Goal: Task Accomplishment & Management: Complete application form

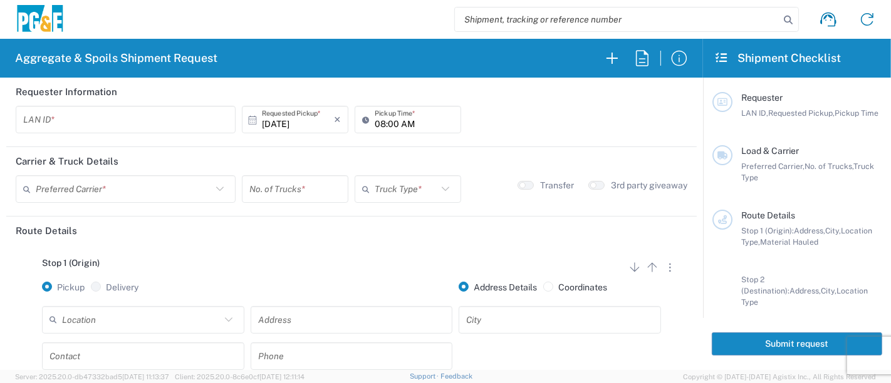
click at [61, 120] on input "text" at bounding box center [125, 120] width 205 height 22
click at [81, 122] on input "text" at bounding box center [125, 120] width 205 height 22
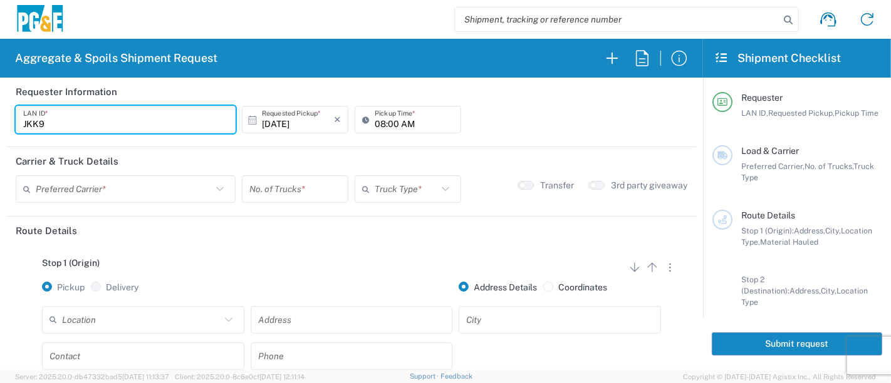
type input "JKK9"
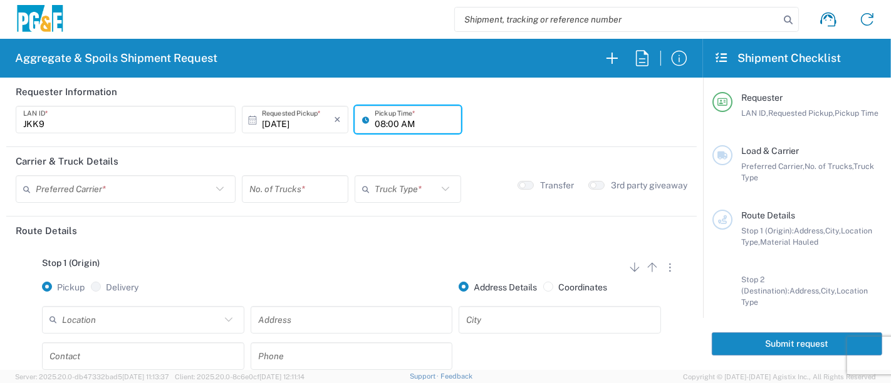
click at [375, 123] on input "08:00 AM" at bounding box center [414, 120] width 79 height 22
type input "05:00 AM"
click at [74, 185] on input "text" at bounding box center [124, 190] width 176 height 22
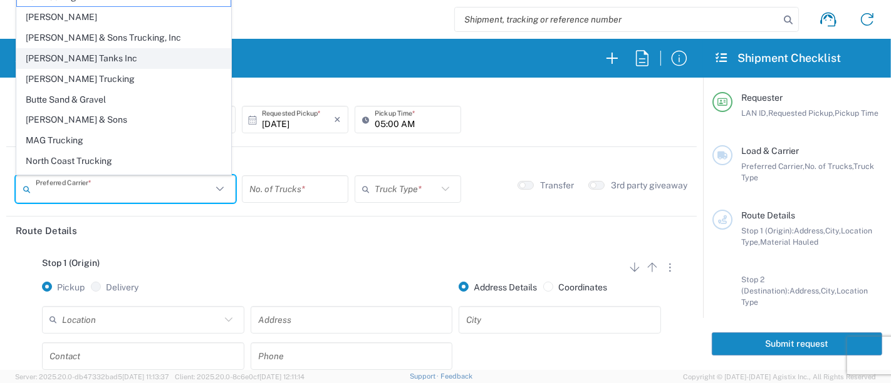
click at [61, 54] on span "[PERSON_NAME] Tanks Inc" at bounding box center [124, 58] width 214 height 19
type input "[PERSON_NAME] Tanks Inc"
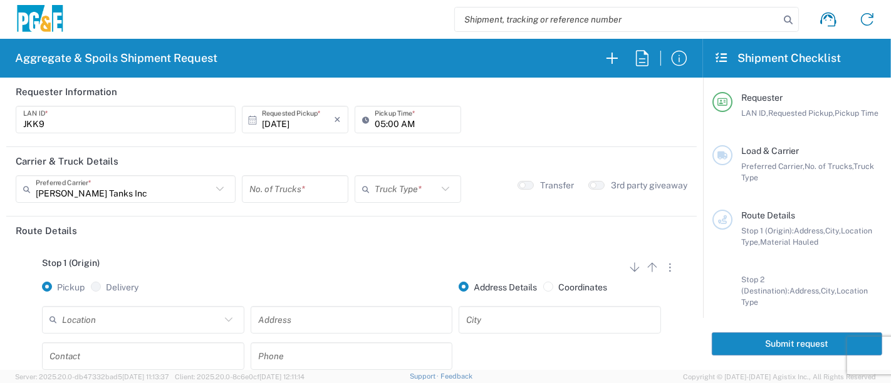
click at [283, 188] on input "number" at bounding box center [294, 190] width 91 height 22
type input "4"
click at [424, 198] on input "text" at bounding box center [406, 190] width 63 height 22
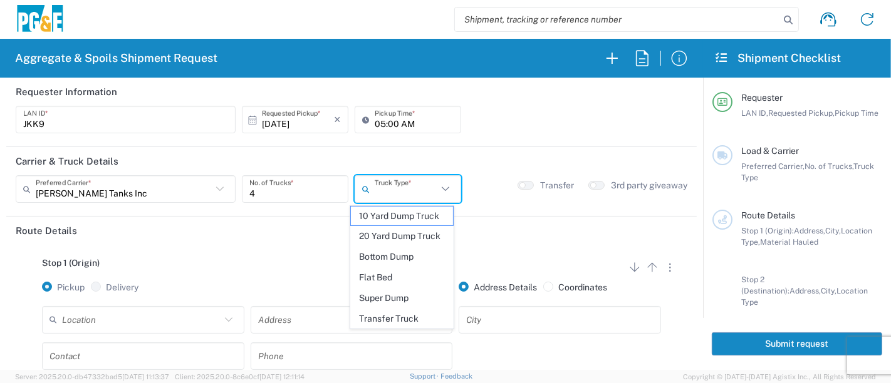
click at [408, 233] on span "20 Yard Dump Truck" at bounding box center [402, 236] width 103 height 19
type input "20 Yard Dump Truck"
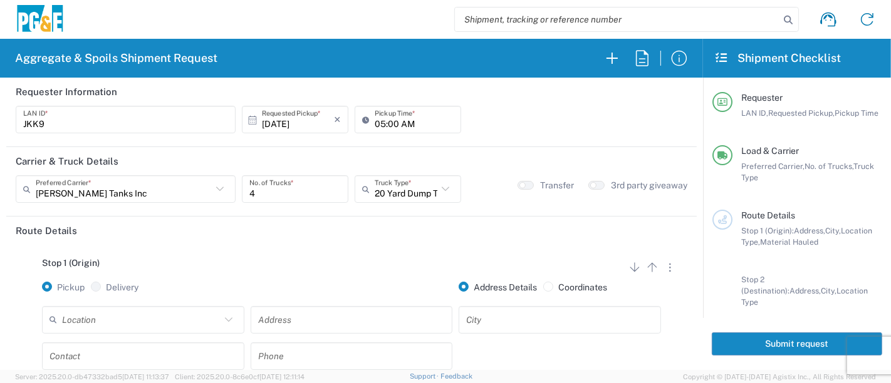
scroll to position [70, 0]
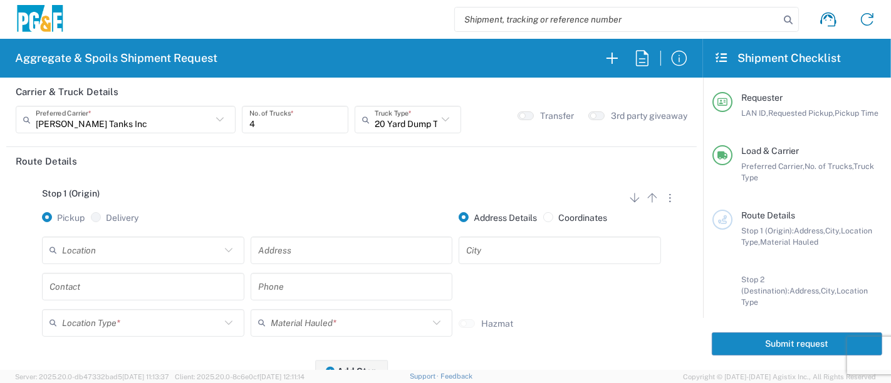
click at [136, 252] on input "text" at bounding box center [141, 250] width 159 height 22
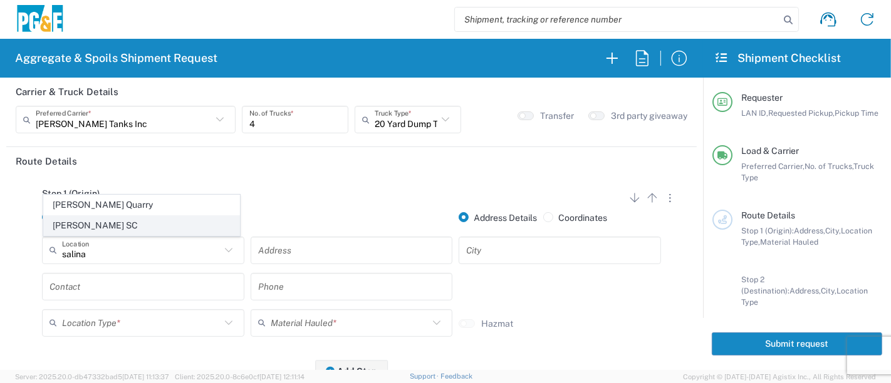
click at [120, 223] on span "[PERSON_NAME] SC" at bounding box center [142, 225] width 196 height 19
type input "[PERSON_NAME] SC"
type input "[STREET_ADDRESS]"
type input "[PERSON_NAME]"
type input "Business No Loading Dock"
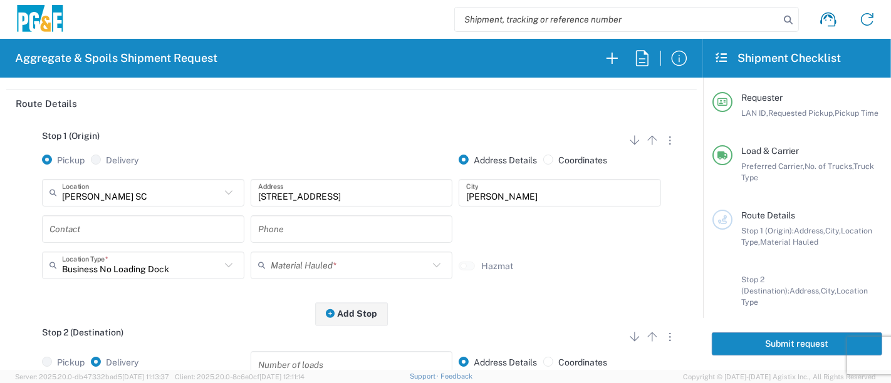
scroll to position [139, 0]
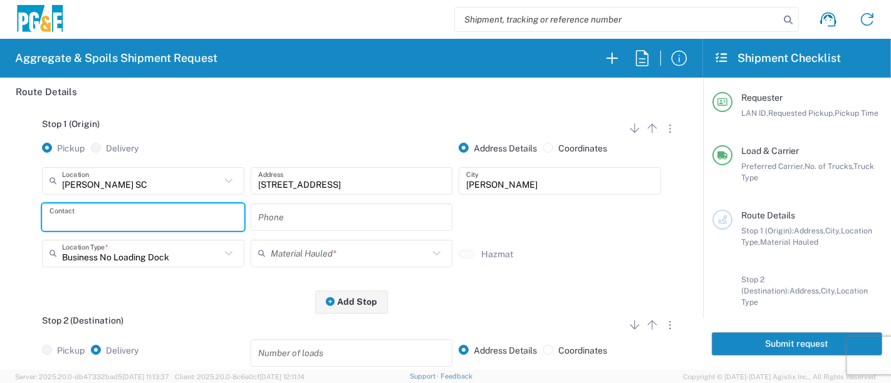
click at [177, 224] on input "text" at bounding box center [142, 217] width 187 height 22
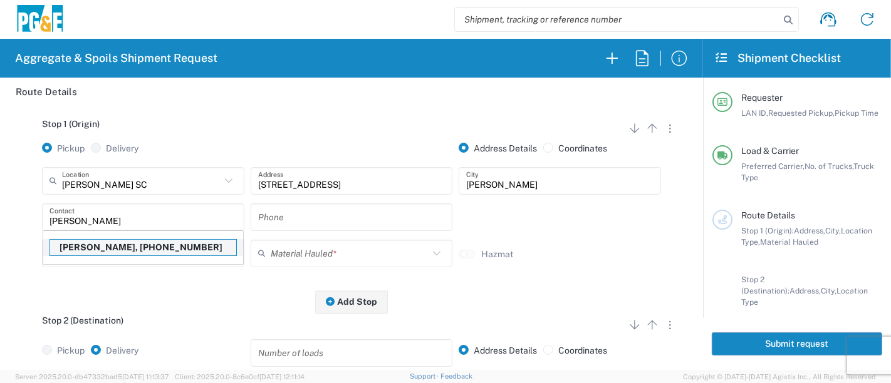
click at [115, 245] on p "[PERSON_NAME], [PHONE_NUMBER]" at bounding box center [143, 248] width 186 height 16
type input "[PERSON_NAME]"
type input "[PHONE_NUMBER]"
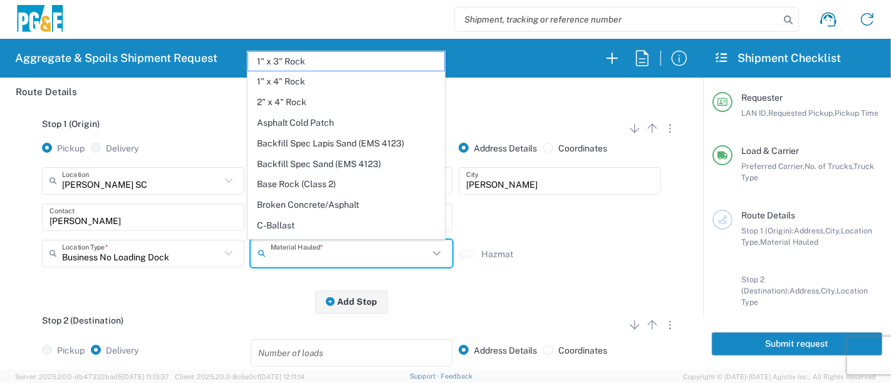
click at [278, 260] on input "text" at bounding box center [350, 253] width 159 height 22
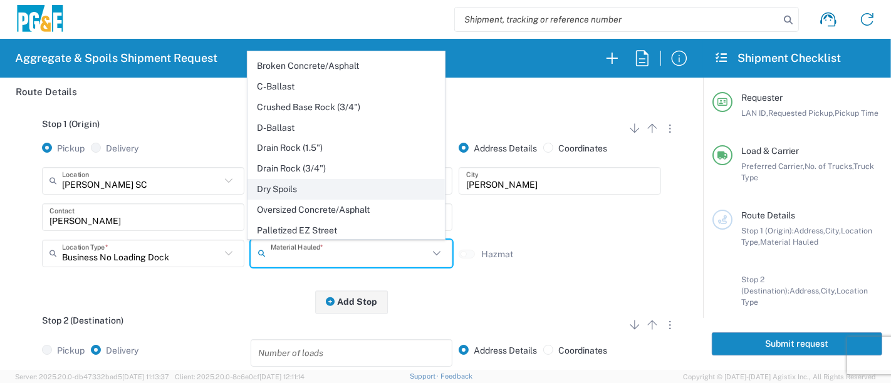
click at [330, 187] on span "Dry Spoils" at bounding box center [346, 189] width 196 height 19
type input "Dry Spoils"
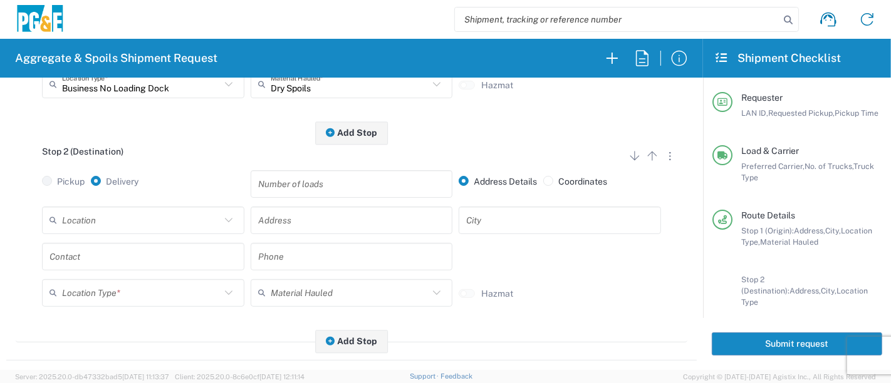
scroll to position [348, 0]
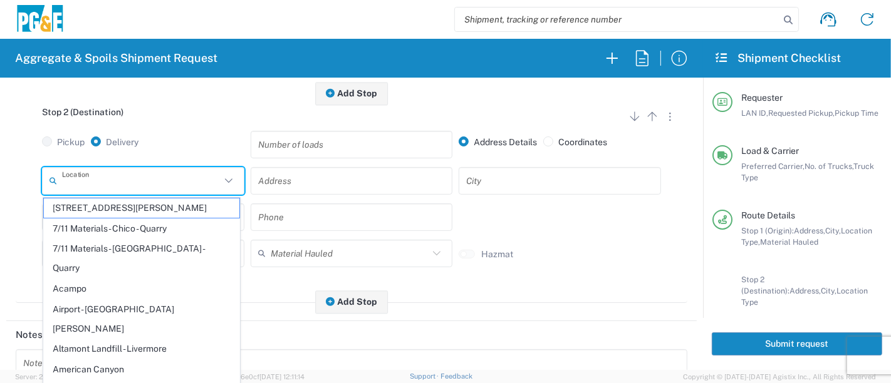
click at [119, 182] on input "text" at bounding box center [141, 181] width 159 height 22
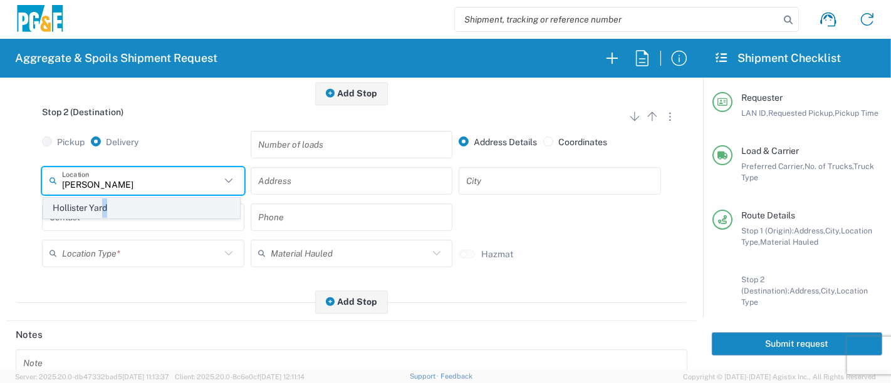
click at [101, 206] on span "Hollister Yard" at bounding box center [142, 208] width 196 height 19
type input "Hollister Yard"
type input "[STREET_ADDRESS]"
type input "Hollister"
type input "Business No Loading Dock"
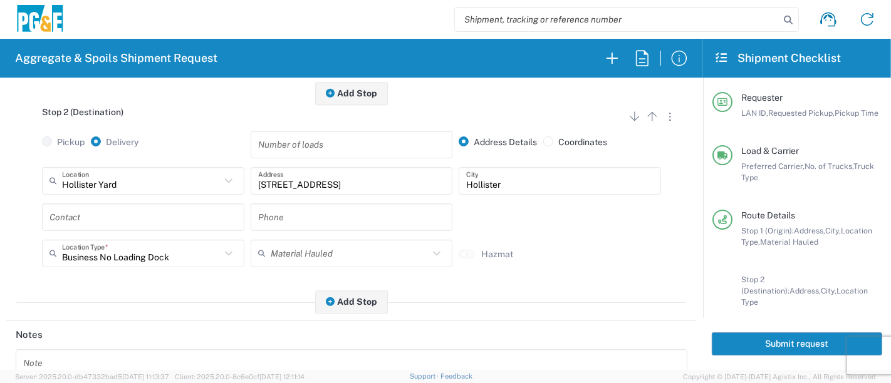
click at [119, 226] on input "text" at bounding box center [142, 217] width 187 height 22
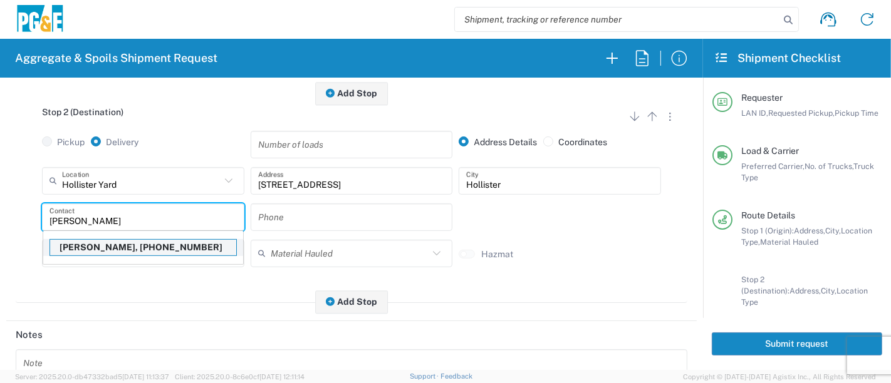
click at [104, 246] on p "[PERSON_NAME], [PHONE_NUMBER]" at bounding box center [143, 248] width 186 height 16
type input "[PERSON_NAME]"
type input "[PHONE_NUMBER]"
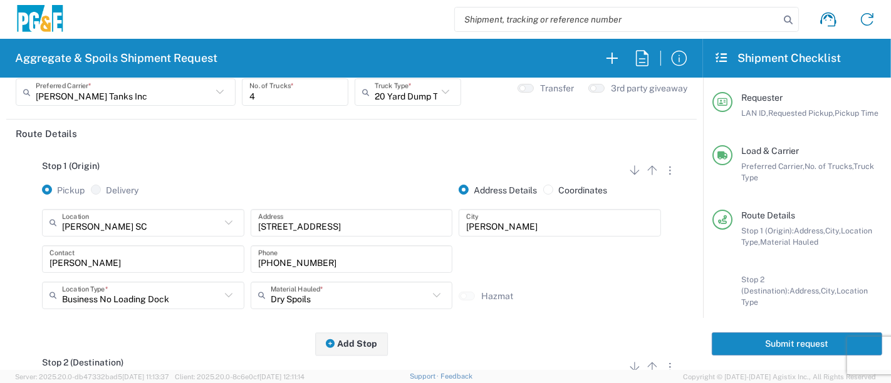
scroll to position [70, 0]
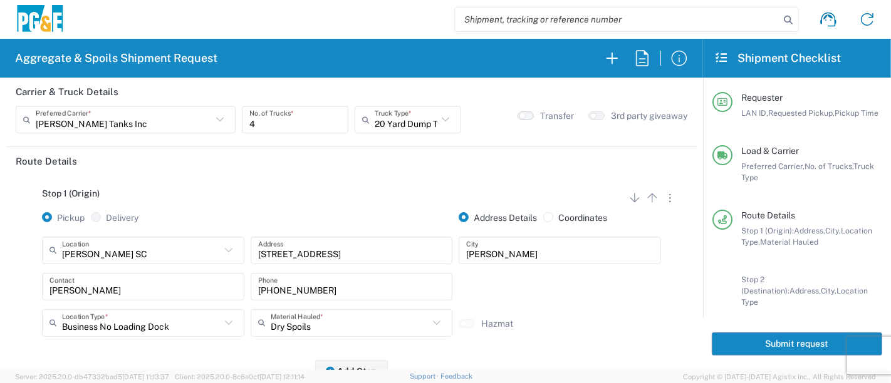
click at [522, 115] on button "button" at bounding box center [526, 116] width 16 height 9
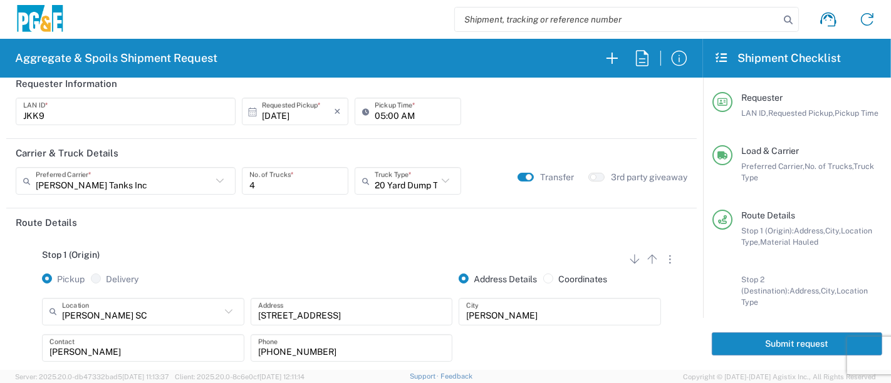
scroll to position [0, 0]
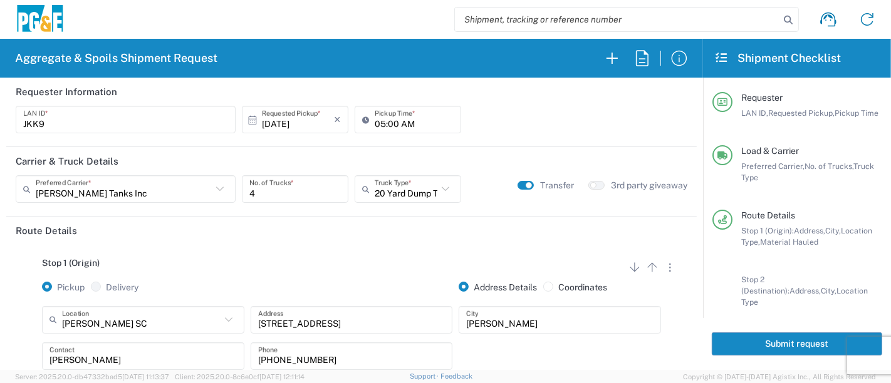
click at [801, 343] on button "Submit request" at bounding box center [797, 344] width 170 height 23
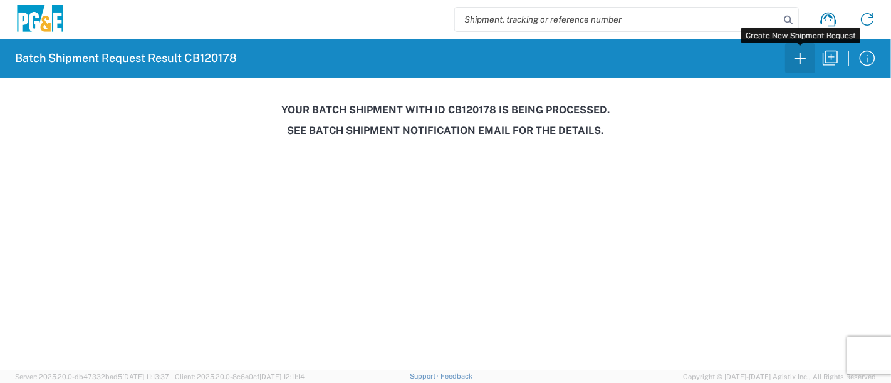
click at [799, 58] on icon "button" at bounding box center [799, 58] width 11 height 11
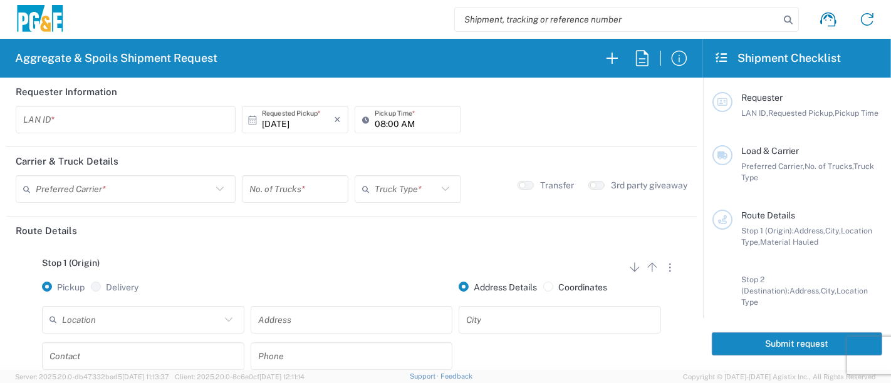
click at [150, 119] on input "text" at bounding box center [125, 120] width 205 height 22
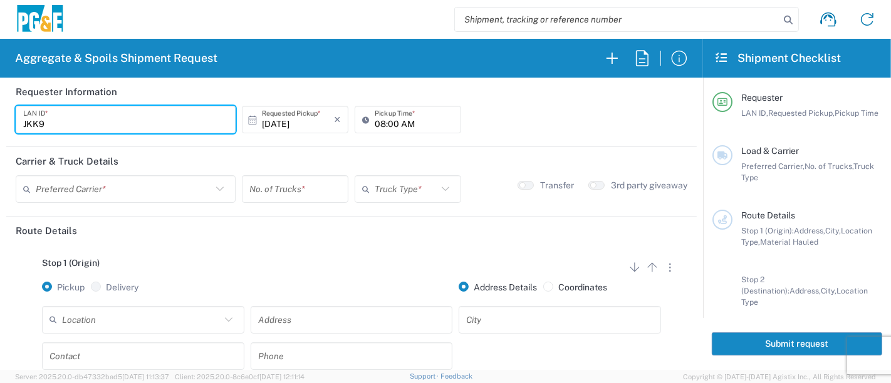
type input "JKK9"
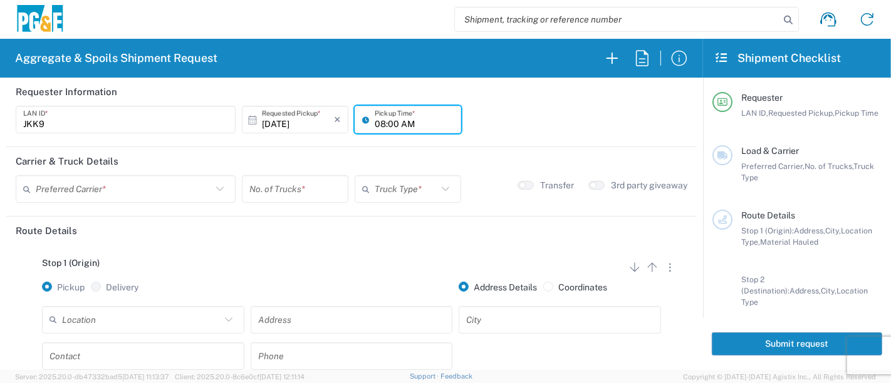
click at [375, 123] on input "08:00 AM" at bounding box center [414, 120] width 79 height 22
type input "06:30 AM"
click at [123, 187] on input "text" at bounding box center [124, 190] width 176 height 22
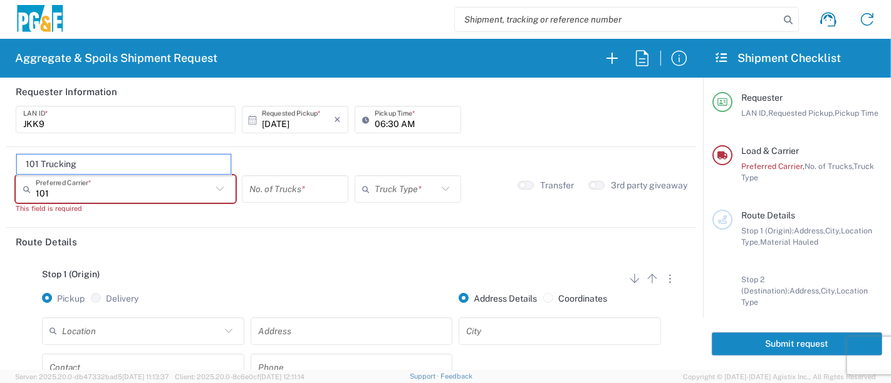
drag, startPoint x: 70, startPoint y: 160, endPoint x: 233, endPoint y: 175, distance: 163.6
click at [70, 160] on span "101 Trucking" at bounding box center [124, 164] width 214 height 19
type input "101 Trucking"
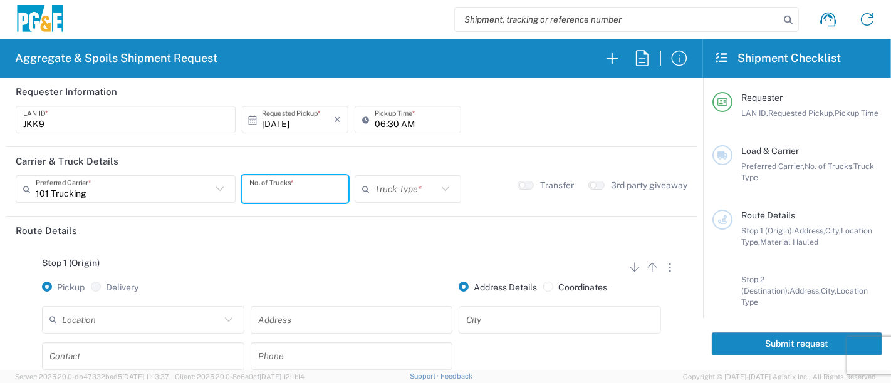
click at [292, 192] on input "number" at bounding box center [294, 190] width 91 height 22
type input "5"
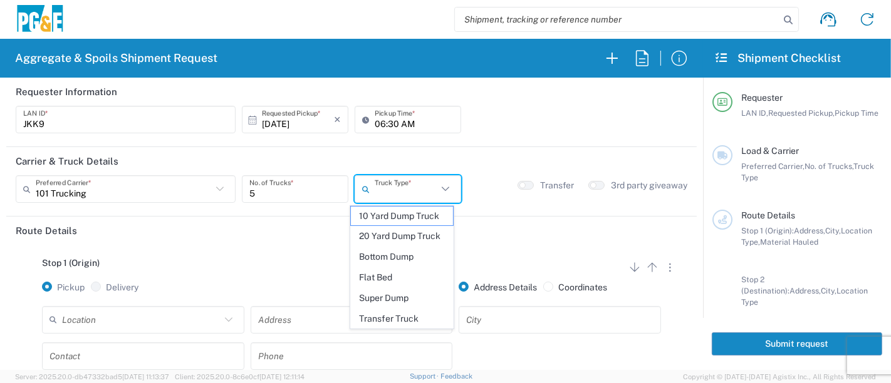
click at [397, 190] on input "text" at bounding box center [406, 190] width 63 height 22
click at [417, 299] on span "Super Dump" at bounding box center [402, 298] width 103 height 19
type input "Super Dump"
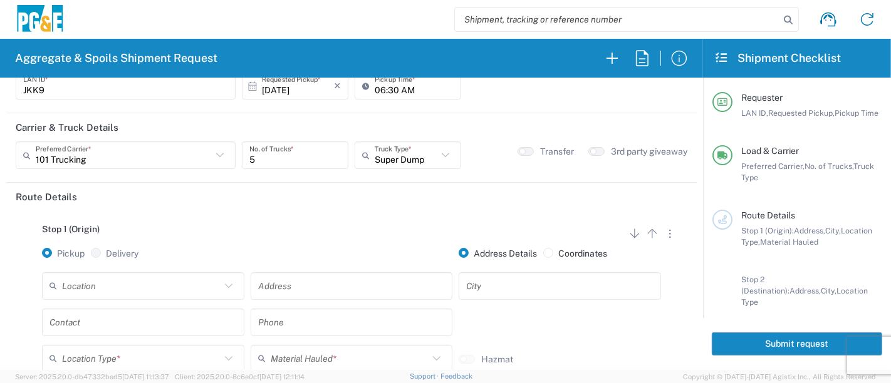
scroll to position [70, 0]
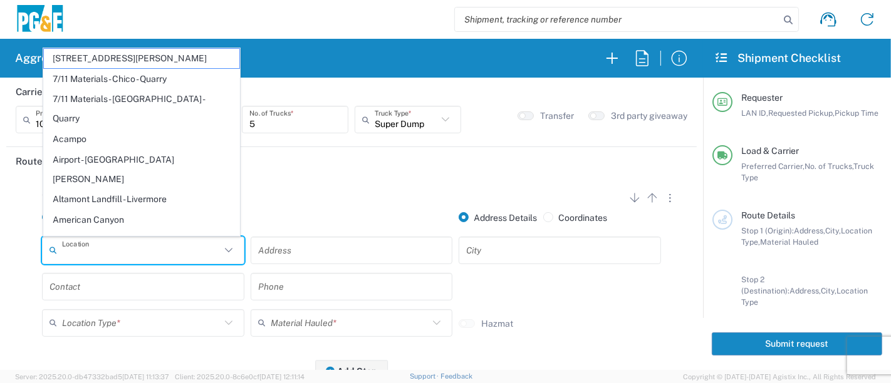
click at [101, 257] on input "text" at bounding box center [141, 250] width 159 height 22
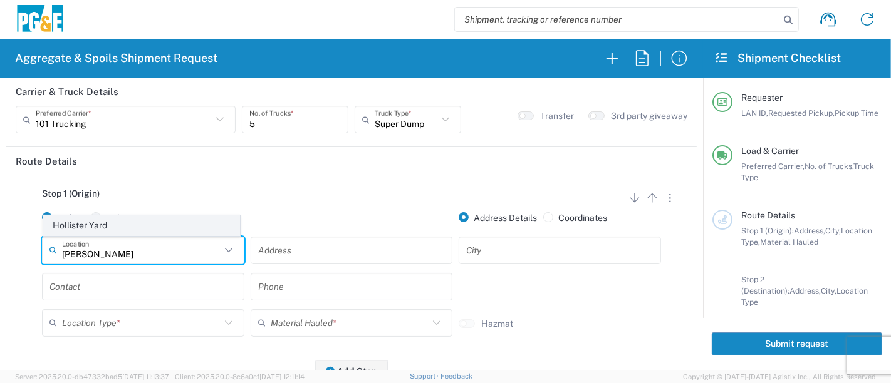
click at [93, 226] on span "Hollister Yard" at bounding box center [142, 225] width 196 height 19
type input "Hollister Yard"
type input "[STREET_ADDRESS]"
type input "Hollister"
type input "Business No Loading Dock"
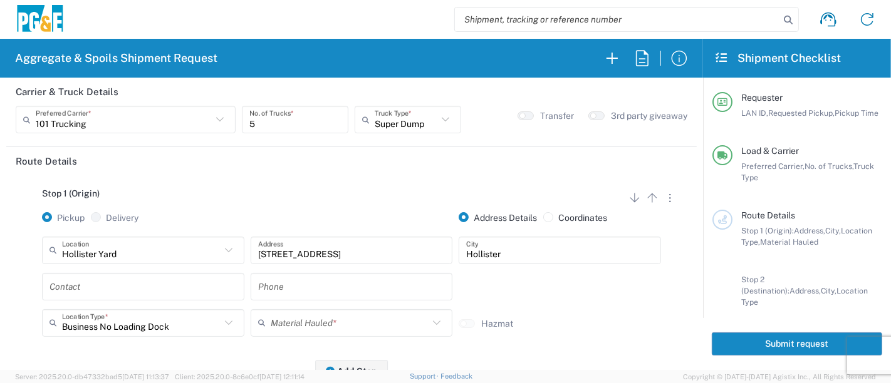
click at [113, 286] on input "text" at bounding box center [142, 287] width 187 height 22
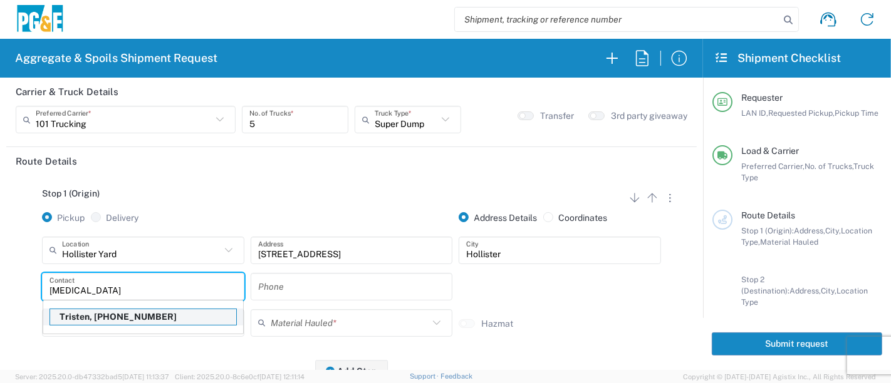
click at [99, 321] on p "Tristen, [PHONE_NUMBER]" at bounding box center [143, 318] width 186 height 16
type input "Tristen"
type input "[PHONE_NUMBER]"
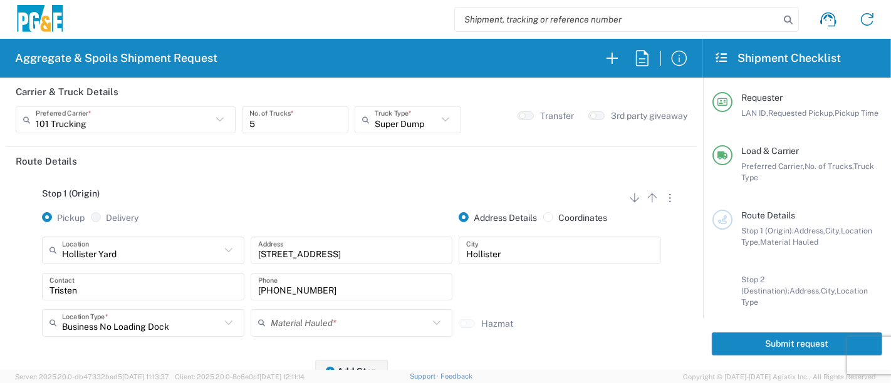
click at [266, 317] on icon at bounding box center [264, 323] width 13 height 20
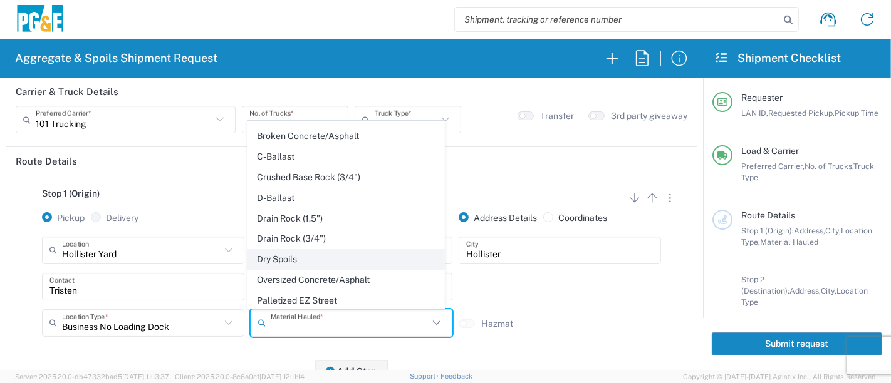
scroll to position [139, 0]
click at [304, 255] on span "Dry Spoils" at bounding box center [346, 258] width 196 height 19
type input "Dry Spoils"
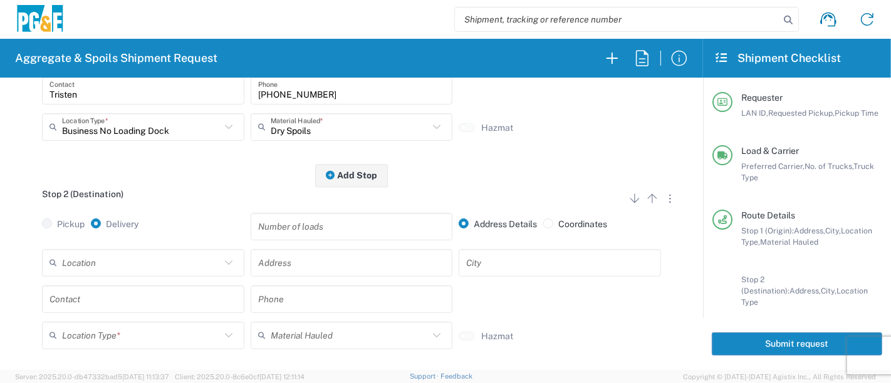
scroll to position [278, 0]
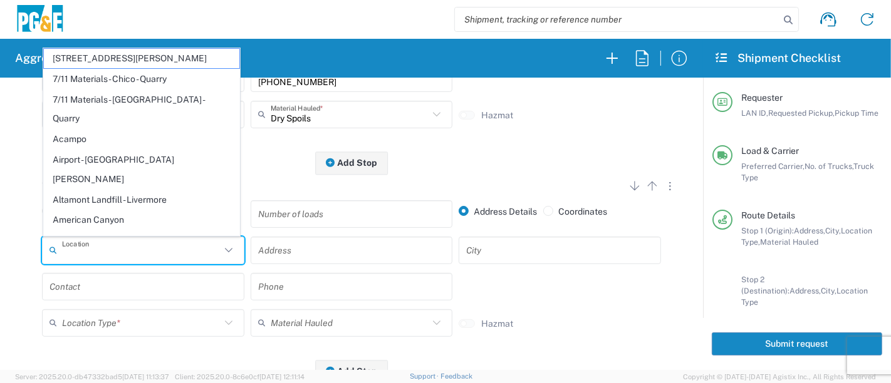
click at [154, 257] on input "text" at bounding box center [141, 250] width 159 height 22
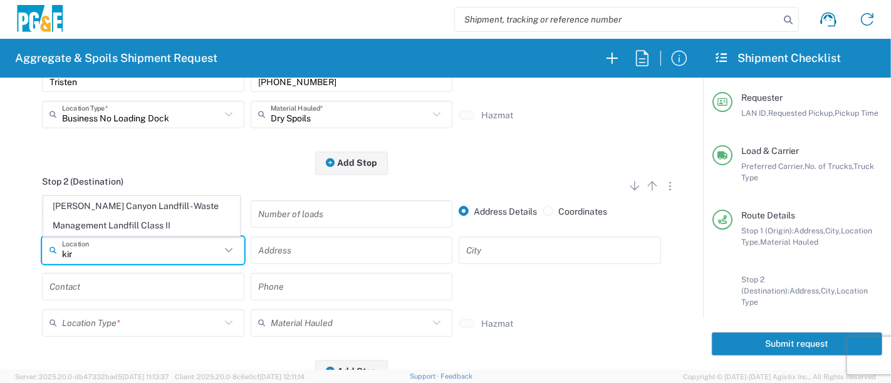
drag, startPoint x: 108, startPoint y: 207, endPoint x: 112, endPoint y: 217, distance: 10.5
click at [108, 207] on span "[PERSON_NAME] Canyon Landfill - Waste Management Landfill Class II" at bounding box center [142, 216] width 196 height 39
type input "[PERSON_NAME] Canyon Landfill - Waste Management Landfill Class II"
type input "[GEOGRAPHIC_DATA]"
type input "[PERSON_NAME] [PERSON_NAME]"
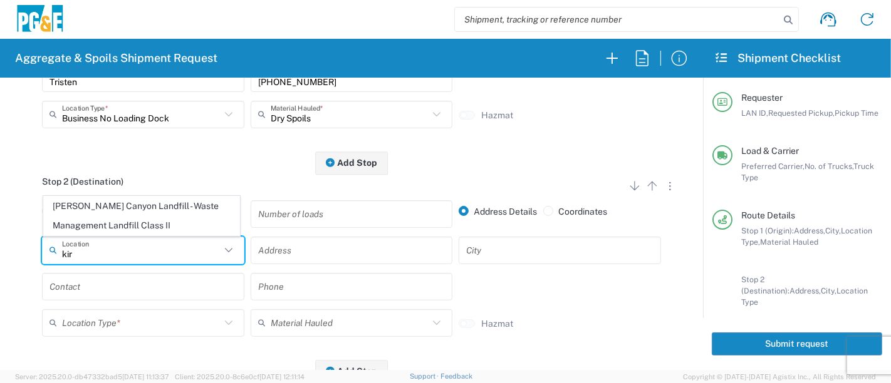
type input "Landfill"
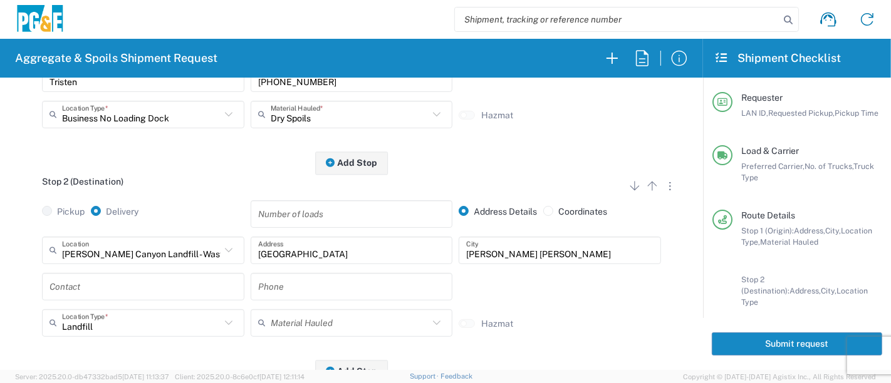
click at [98, 284] on input "text" at bounding box center [142, 287] width 187 height 22
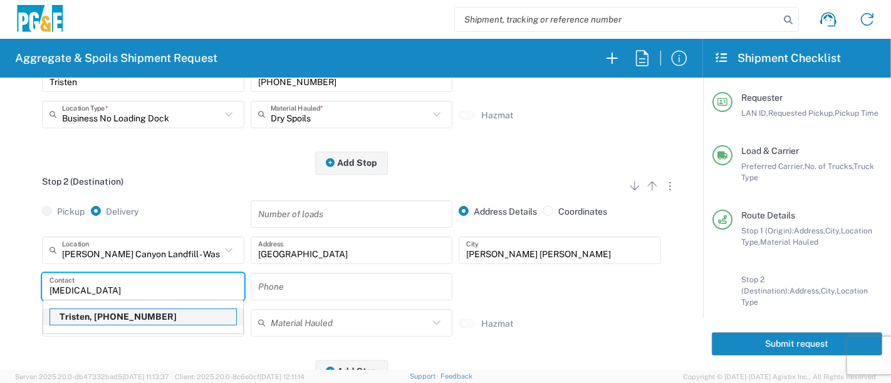
click at [95, 318] on p "Tristen, [PHONE_NUMBER]" at bounding box center [143, 318] width 186 height 16
type input "Tristen"
type input "[PHONE_NUMBER]"
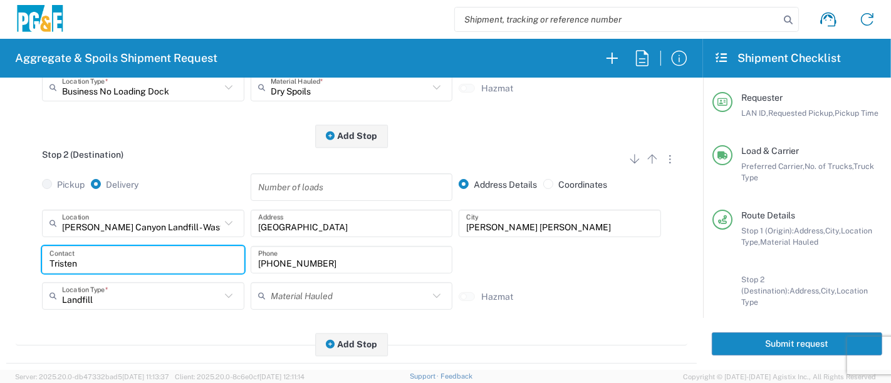
scroll to position [0, 0]
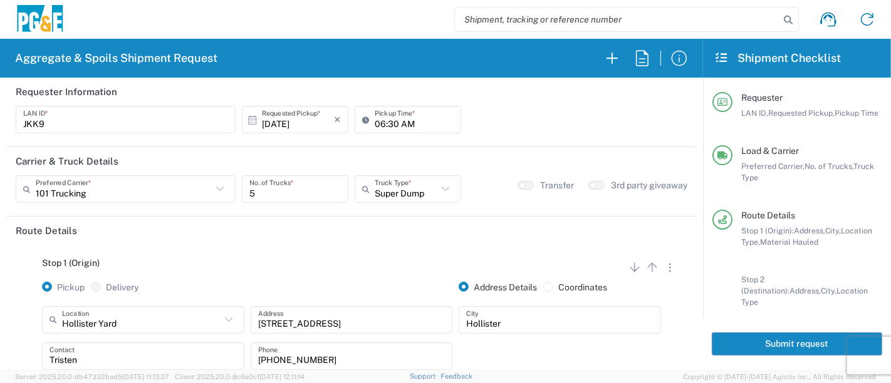
click at [748, 343] on button "Submit request" at bounding box center [797, 344] width 170 height 23
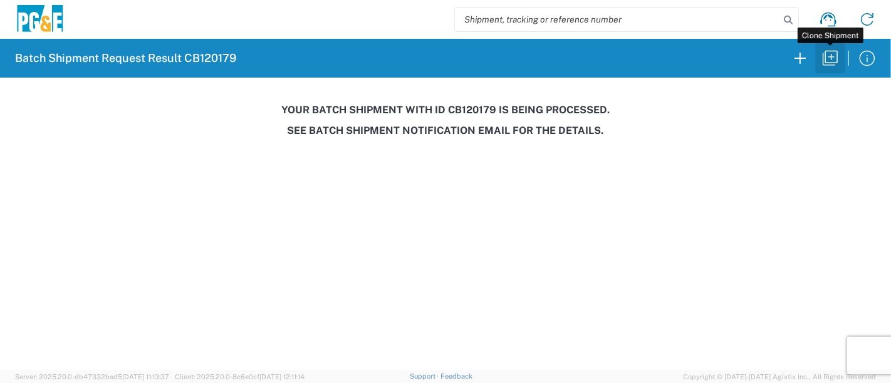
click at [823, 63] on icon "button" at bounding box center [830, 58] width 15 height 15
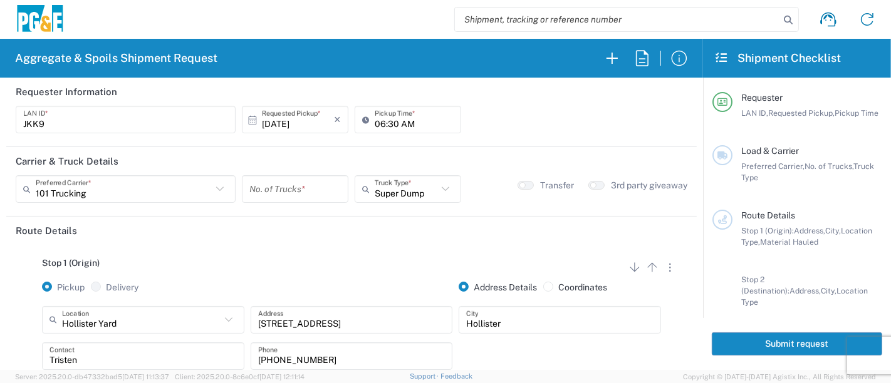
click at [375, 124] on input "06:30 AM" at bounding box center [414, 120] width 79 height 22
type input "07:00 AM"
click at [316, 203] on div "No. of Trucks *" at bounding box center [295, 193] width 113 height 36
click at [316, 187] on input "number" at bounding box center [294, 190] width 91 height 22
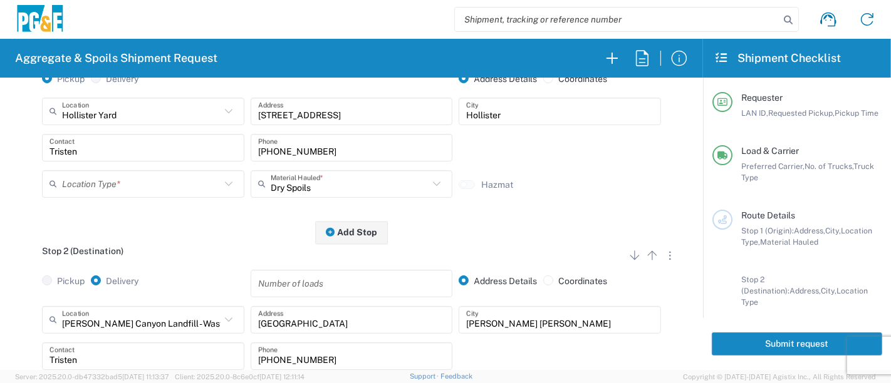
type input "5"
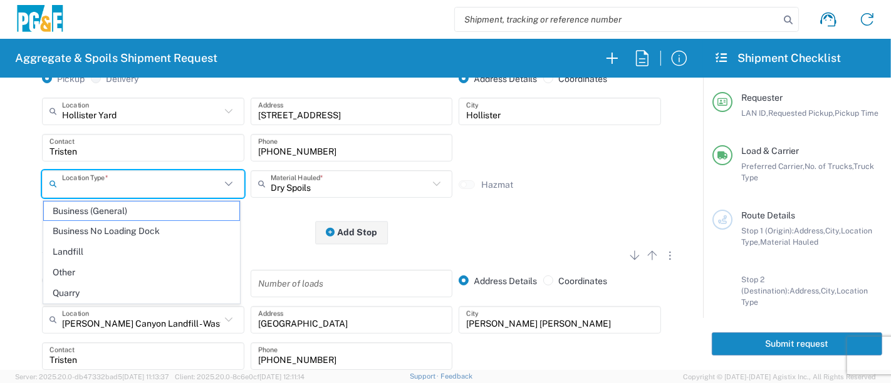
click at [179, 190] on input "text" at bounding box center [141, 184] width 159 height 22
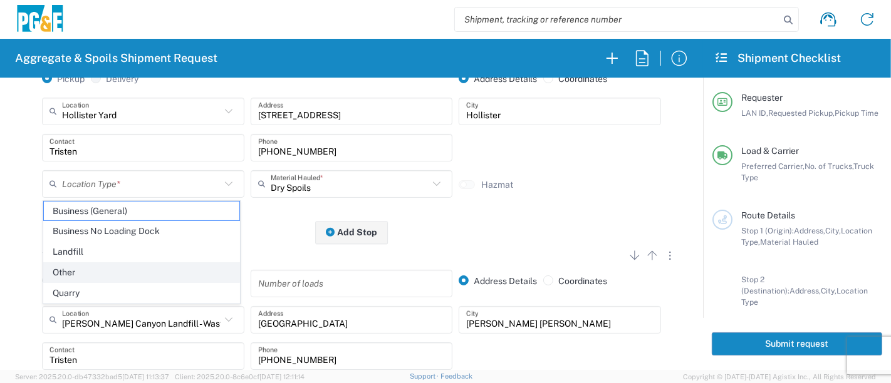
click at [155, 268] on span "Other" at bounding box center [142, 272] width 196 height 19
type input "Other"
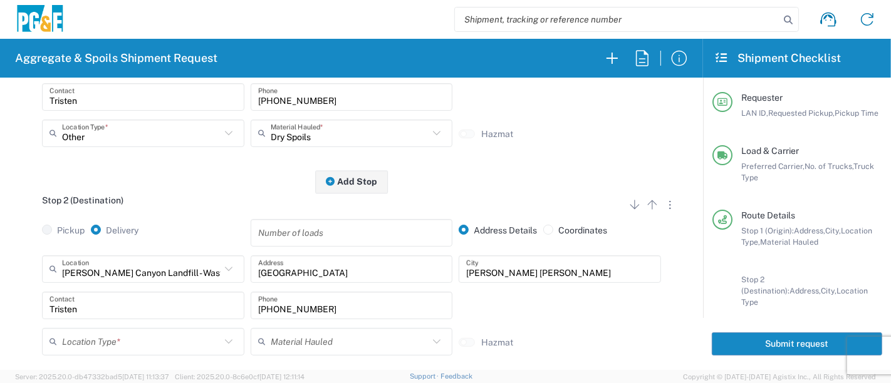
scroll to position [348, 0]
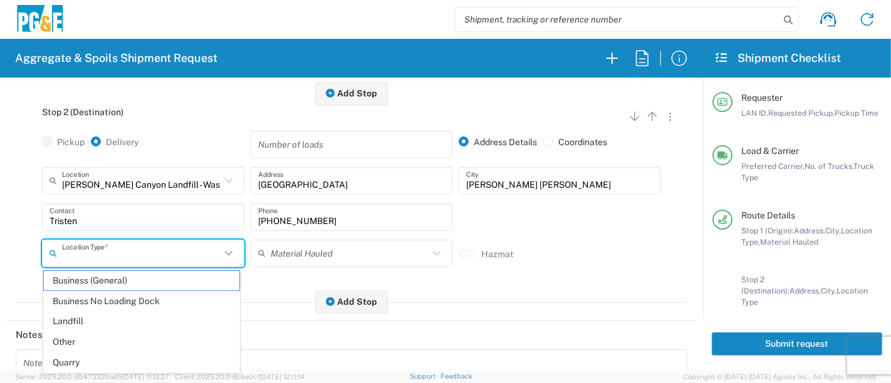
click at [161, 246] on input "text" at bounding box center [141, 253] width 159 height 22
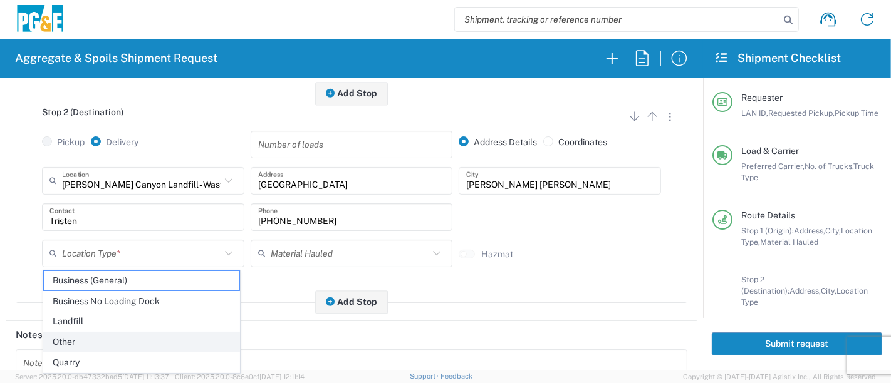
click at [115, 342] on span "Other" at bounding box center [142, 342] width 196 height 19
type input "Other"
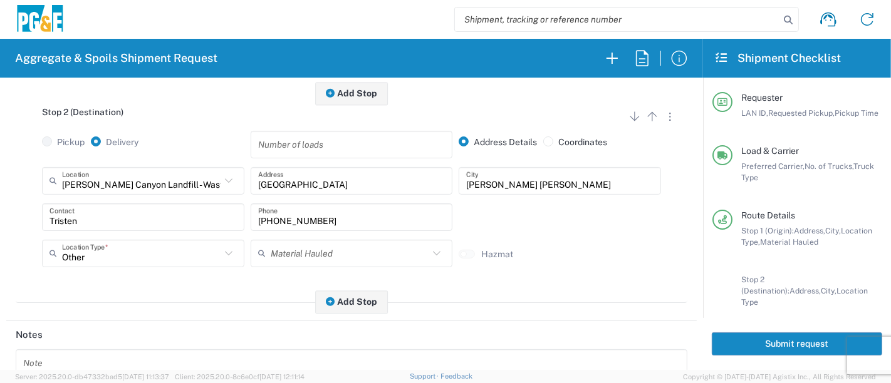
scroll to position [571, 0]
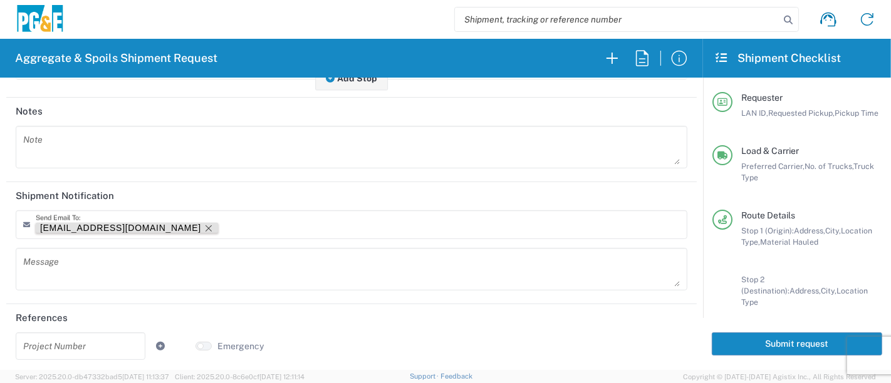
click at [204, 224] on icon "Remove tag" at bounding box center [209, 229] width 10 height 10
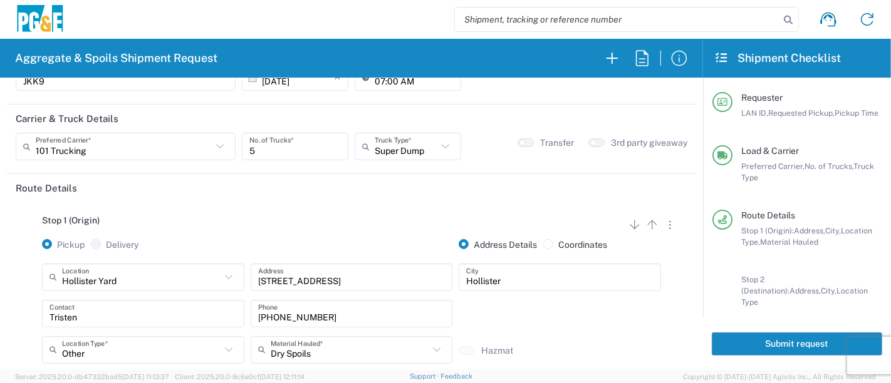
scroll to position [0, 0]
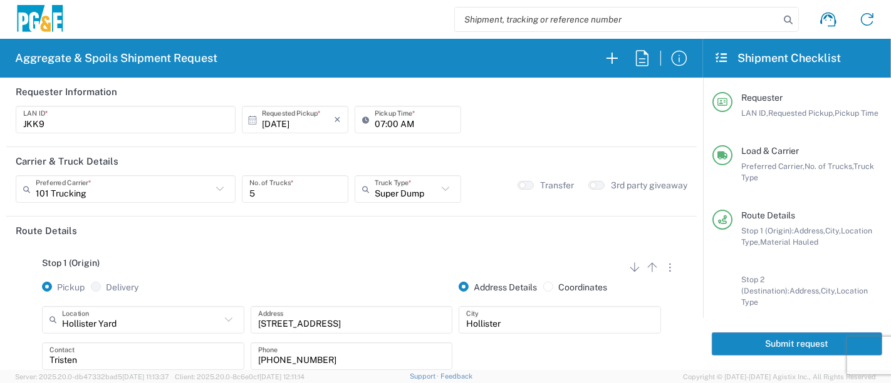
click at [732, 343] on button "Submit request" at bounding box center [797, 344] width 170 height 23
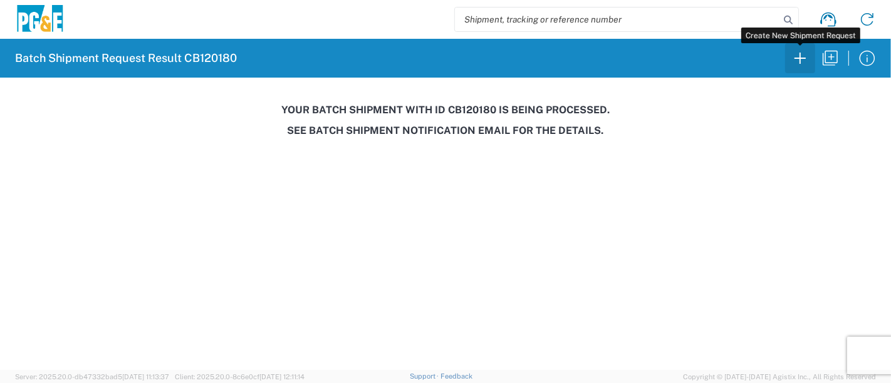
click at [795, 58] on icon "button" at bounding box center [799, 58] width 11 height 11
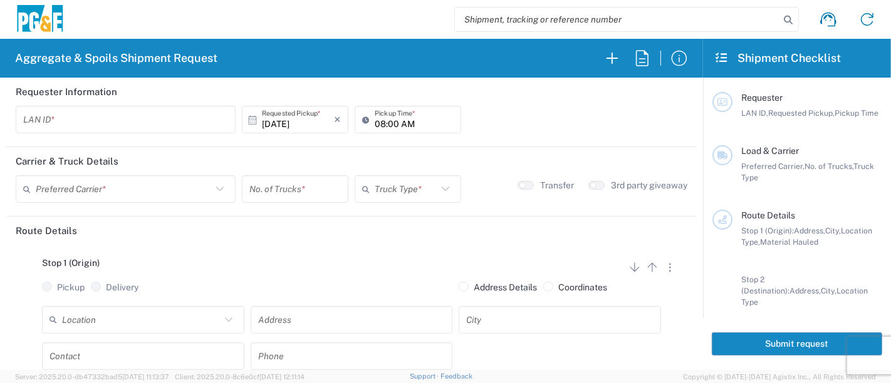
click at [104, 117] on input "text" at bounding box center [125, 120] width 205 height 22
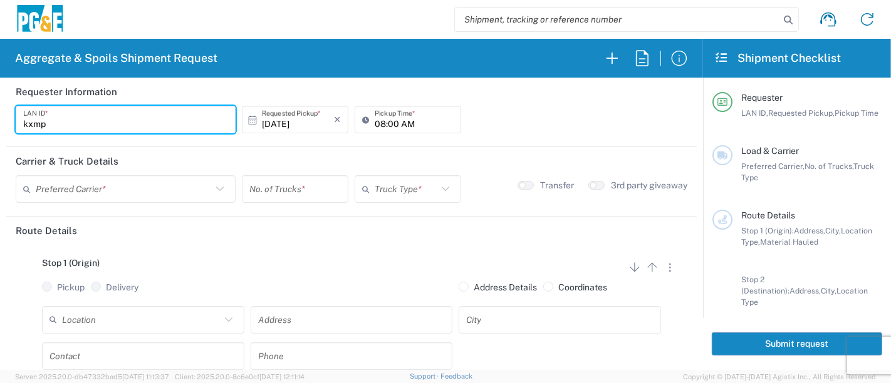
type input "kxmp"
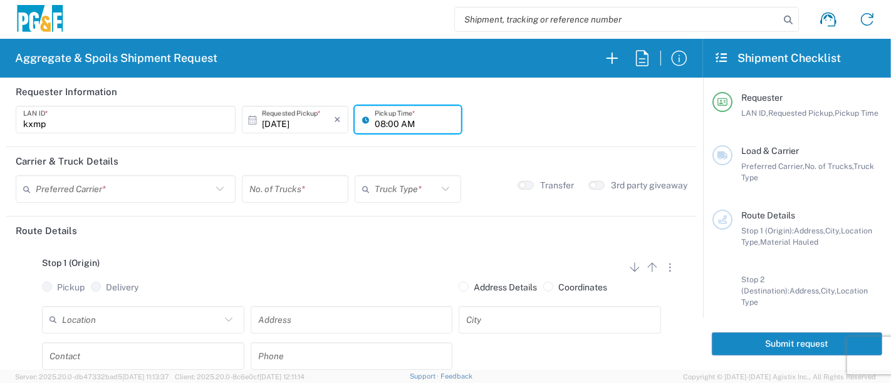
click at [375, 124] on input "08:00 AM" at bounding box center [414, 120] width 79 height 22
type input "06:30 AM"
click at [132, 190] on input "text" at bounding box center [124, 190] width 176 height 22
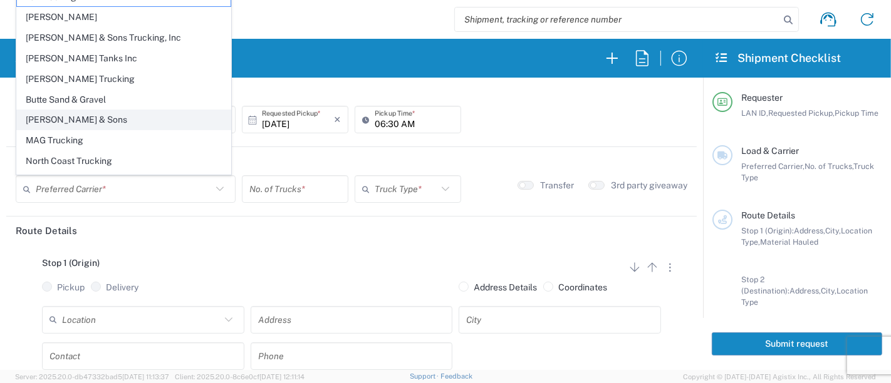
click at [96, 123] on span "[PERSON_NAME] & Sons" at bounding box center [124, 119] width 214 height 19
type input "[PERSON_NAME] & Sons"
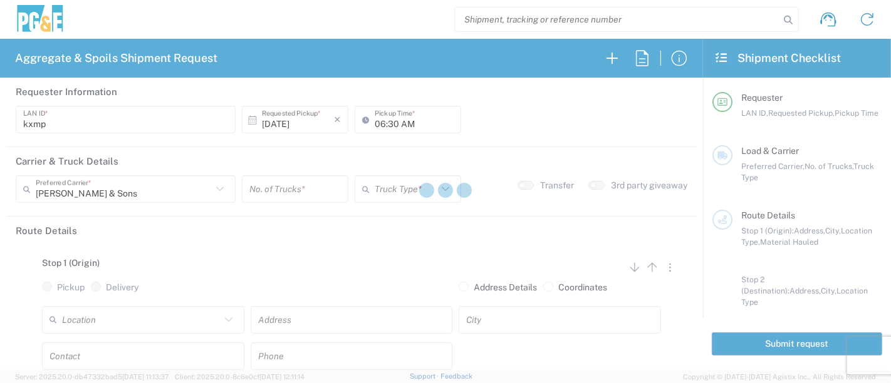
click at [266, 190] on div at bounding box center [445, 191] width 891 height 383
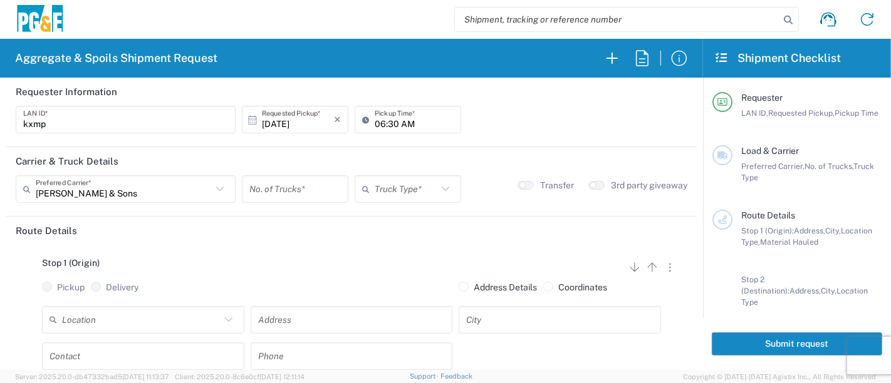
click at [266, 190] on input "number" at bounding box center [294, 190] width 91 height 22
type input "4"
click at [390, 187] on input "text" at bounding box center [406, 190] width 63 height 22
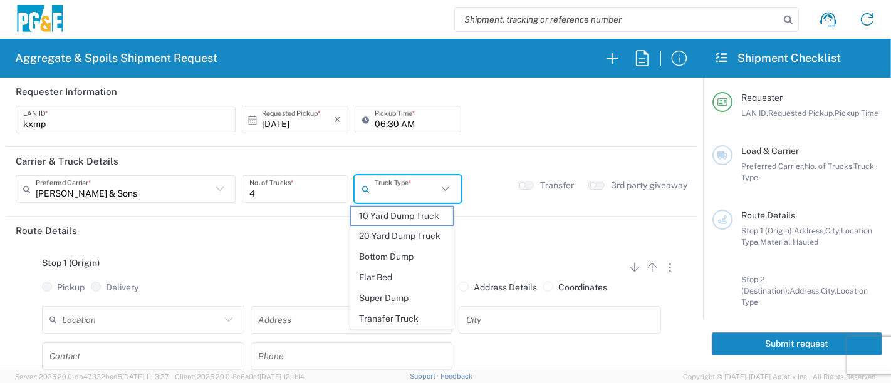
click at [387, 296] on span "Super Dump" at bounding box center [402, 298] width 103 height 19
type input "Super Dump"
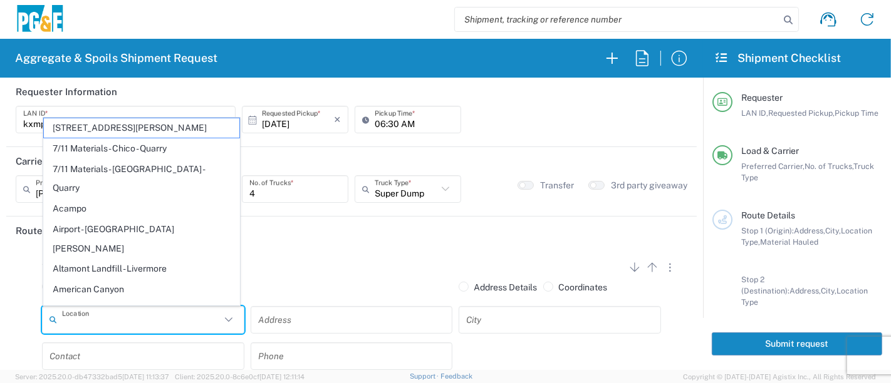
click at [148, 318] on input "text" at bounding box center [141, 320] width 159 height 22
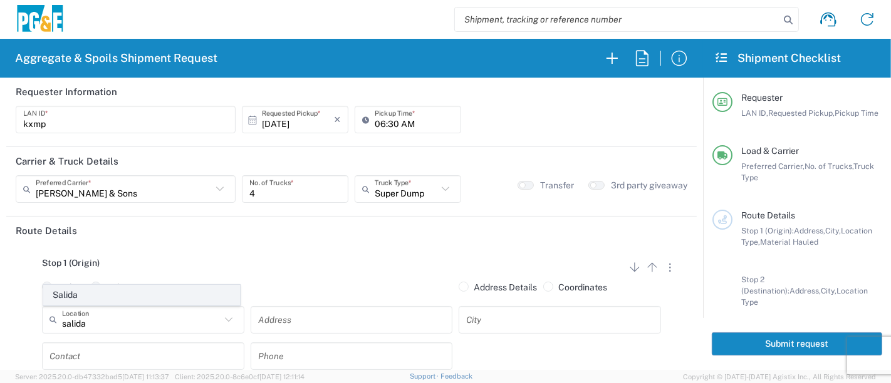
click at [120, 298] on span "Salida" at bounding box center [142, 295] width 196 height 19
type input "Salida"
type input "[STREET_ADDRESS]"
type input "Salida"
type input "Business No Loading Dock"
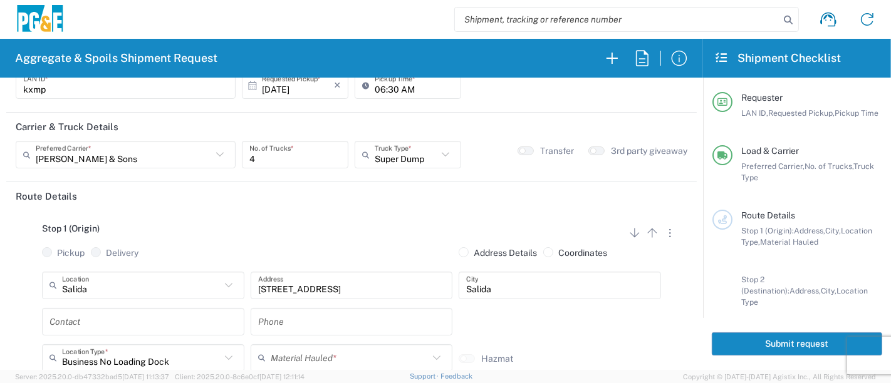
scroll to position [70, 0]
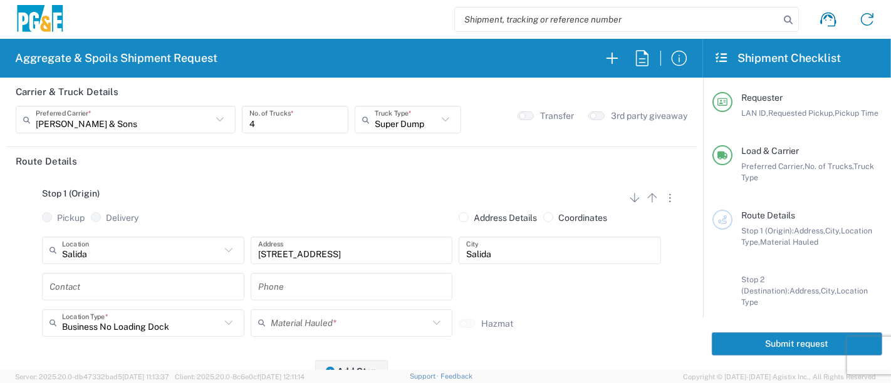
click at [184, 283] on input "text" at bounding box center [142, 287] width 187 height 22
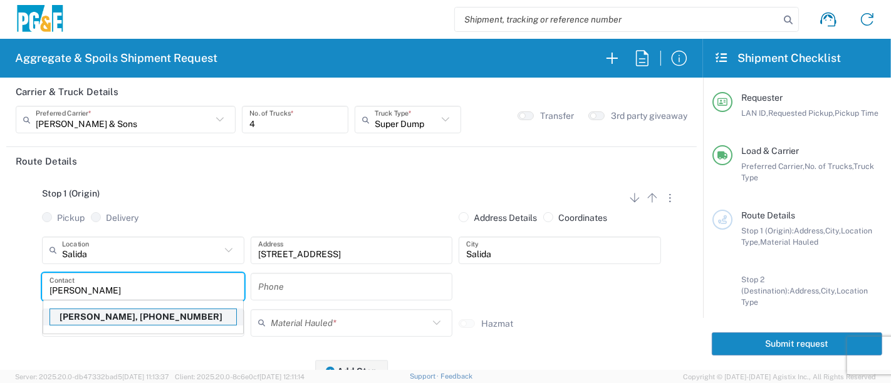
click at [159, 320] on p "[PERSON_NAME], [PHONE_NUMBER]" at bounding box center [143, 318] width 186 height 16
type input "[PERSON_NAME]"
type input "[PHONE_NUMBER]"
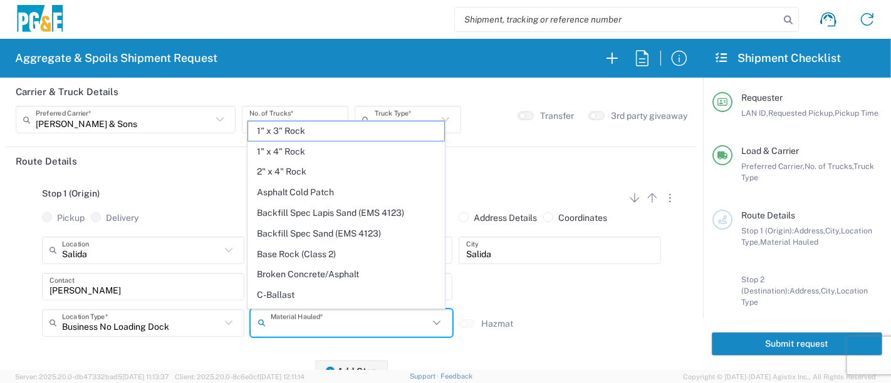
click at [294, 322] on input "text" at bounding box center [350, 323] width 159 height 22
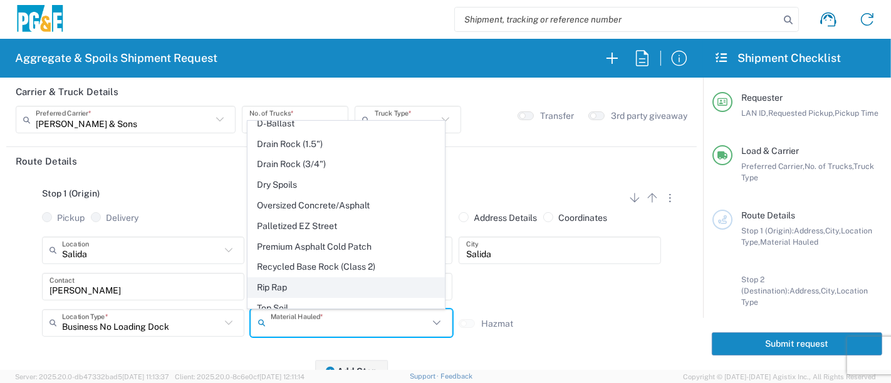
scroll to position [216, 0]
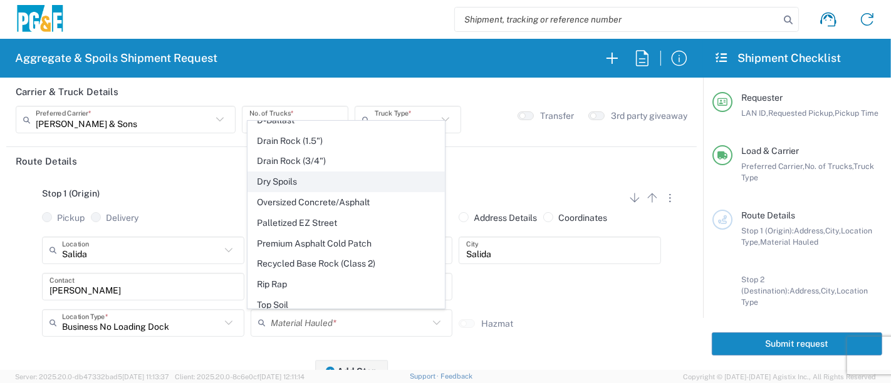
click at [310, 180] on span "Dry Spoils" at bounding box center [346, 181] width 196 height 19
type input "Dry Spoils"
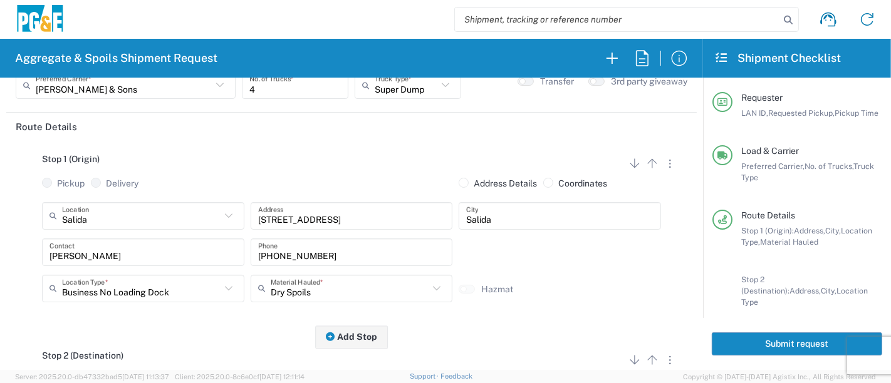
scroll to position [70, 0]
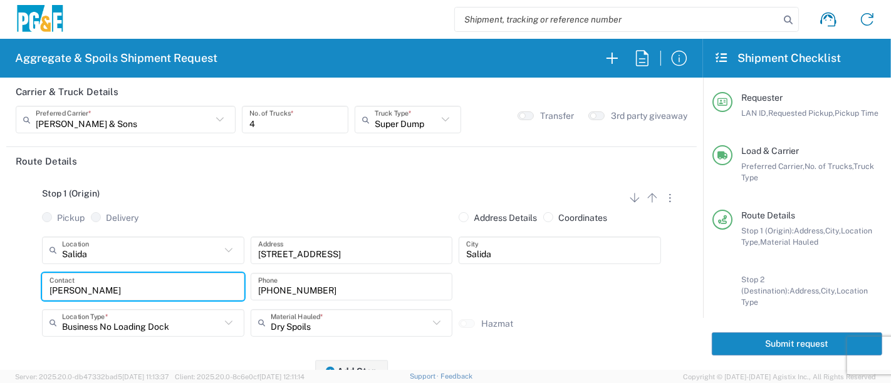
drag, startPoint x: 143, startPoint y: 288, endPoint x: 25, endPoint y: 293, distance: 118.5
click at [25, 293] on div "Salida Location [GEOGRAPHIC_DATA] [GEOGRAPHIC_DATA][PERSON_NAME] - Quarry 7/11 …" at bounding box center [352, 291] width 672 height 109
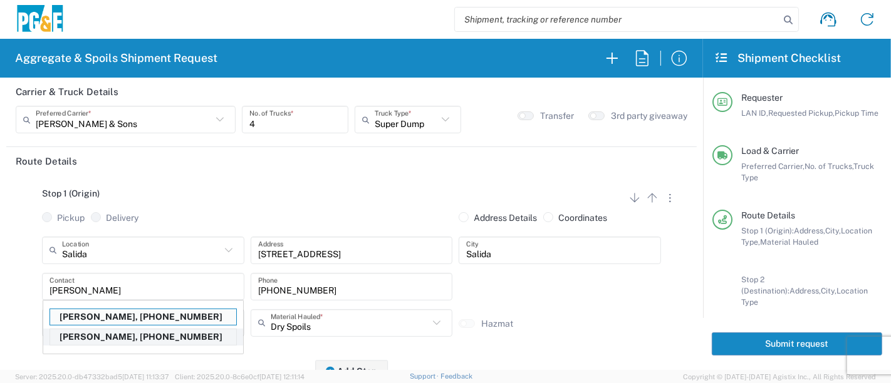
click at [71, 335] on p "[PERSON_NAME], [PHONE_NUMBER]" at bounding box center [143, 338] width 186 height 16
type input "[PERSON_NAME]"
type input "[PHONE_NUMBER]"
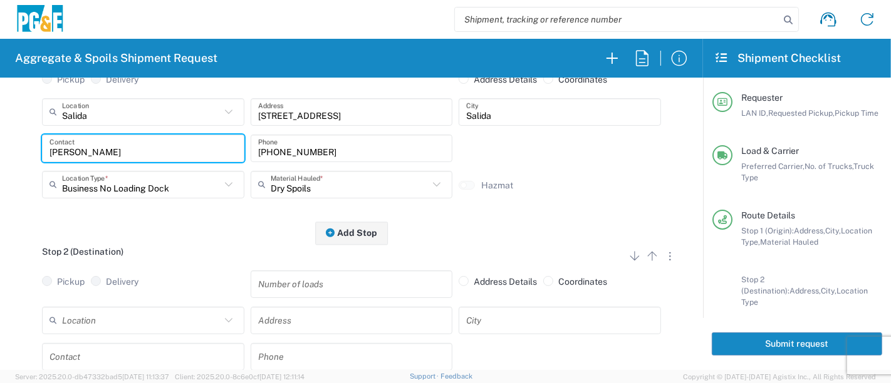
scroll to position [209, 0]
click at [78, 317] on input "text" at bounding box center [141, 320] width 159 height 22
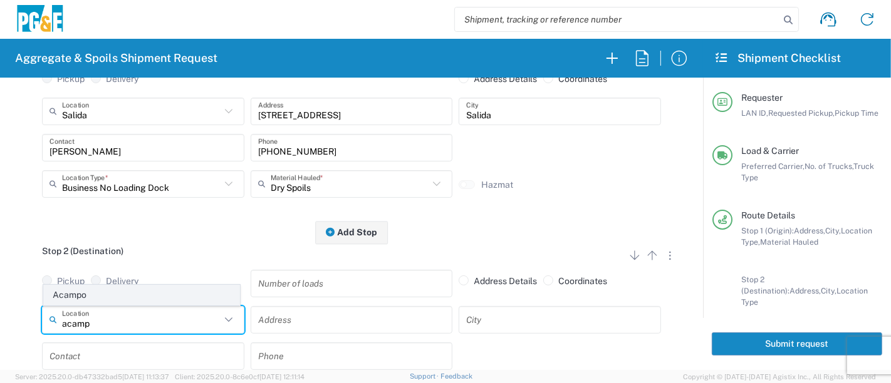
click at [83, 300] on span "Acampo" at bounding box center [142, 295] width 196 height 19
type input "Acampo"
type input "[STREET_ADDRESS]"
type input "Acampo"
type input "Business No Loading Dock"
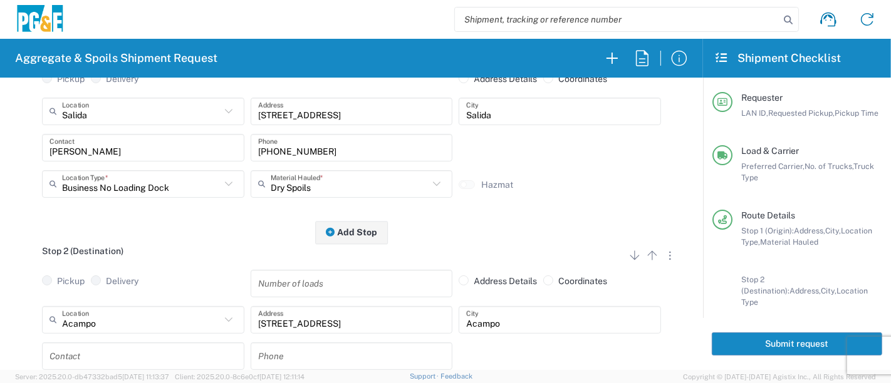
click at [97, 353] on input "text" at bounding box center [142, 356] width 187 height 22
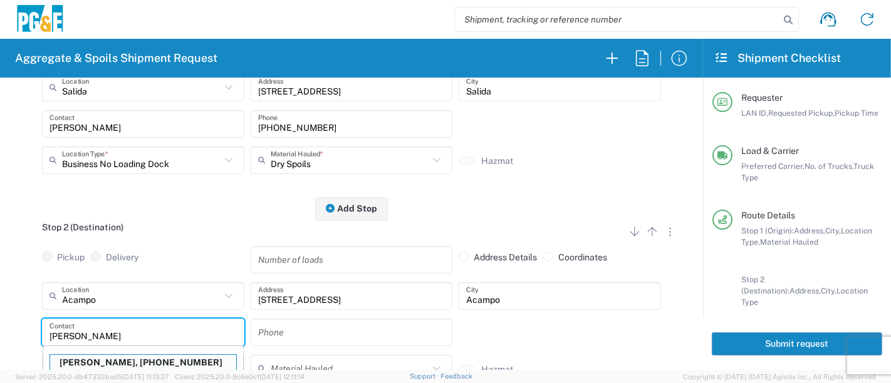
scroll to position [302, 0]
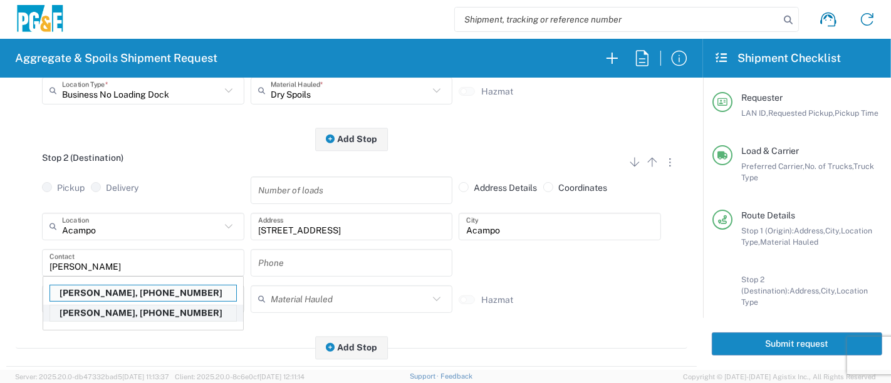
click at [105, 309] on p "[PERSON_NAME], [PHONE_NUMBER]" at bounding box center [143, 314] width 186 height 16
type input "[PERSON_NAME]"
type input "[PHONE_NUMBER]"
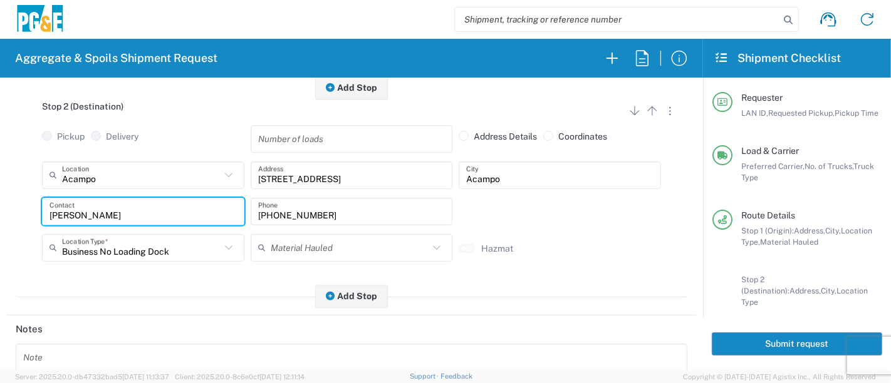
scroll to position [0, 0]
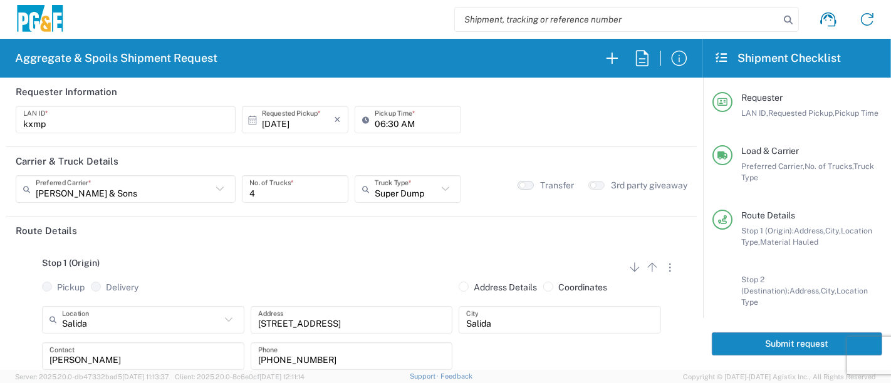
click at [519, 183] on button "button" at bounding box center [526, 185] width 16 height 9
click at [714, 340] on button "Submit request" at bounding box center [797, 344] width 170 height 23
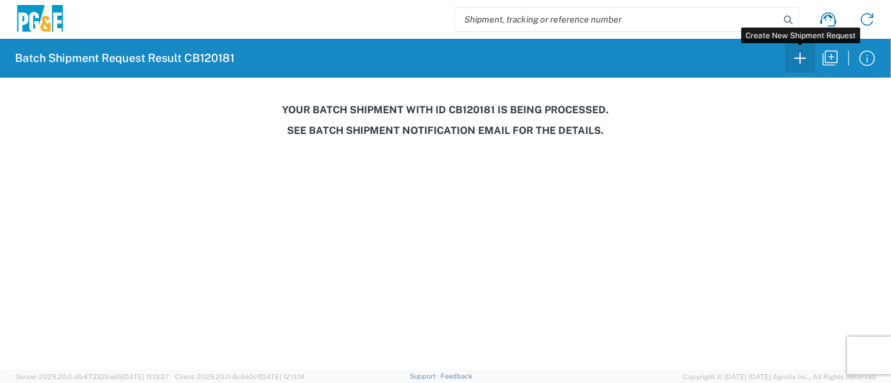
click at [801, 55] on icon "button" at bounding box center [800, 58] width 20 height 20
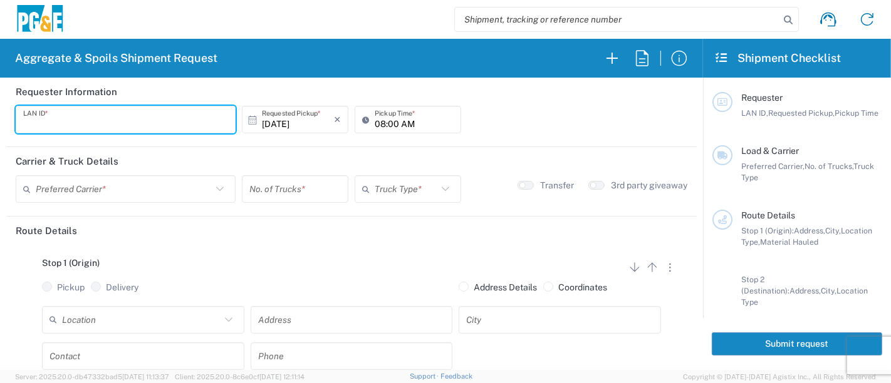
click at [124, 130] on input "text" at bounding box center [125, 120] width 205 height 22
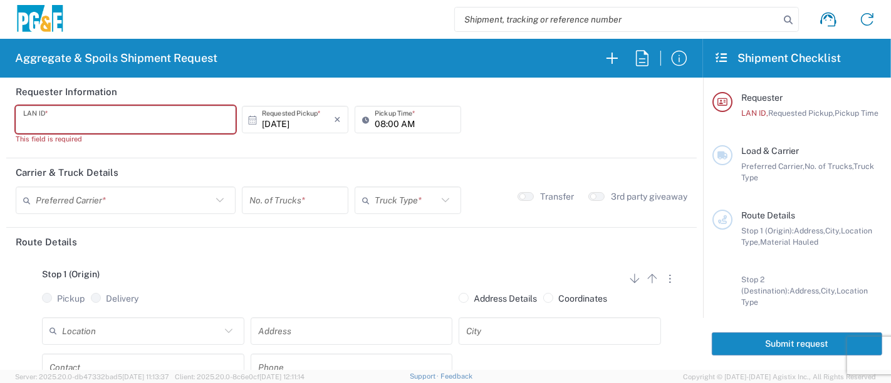
click at [158, 119] on input "text" at bounding box center [125, 120] width 205 height 22
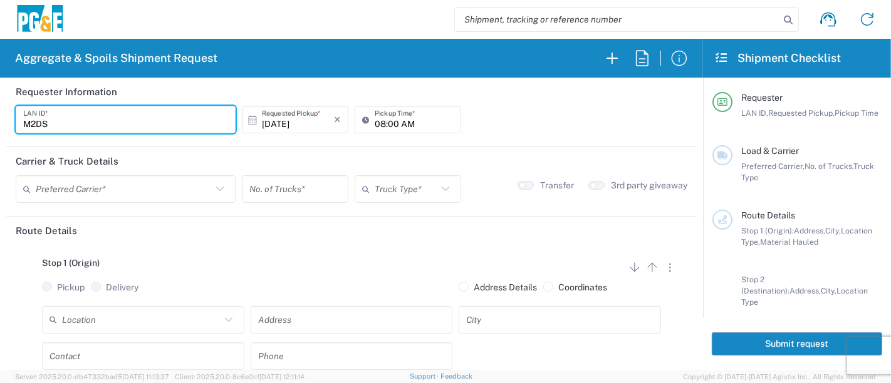
type input "M2DS"
click at [375, 122] on input "08:00 AM" at bounding box center [414, 120] width 79 height 22
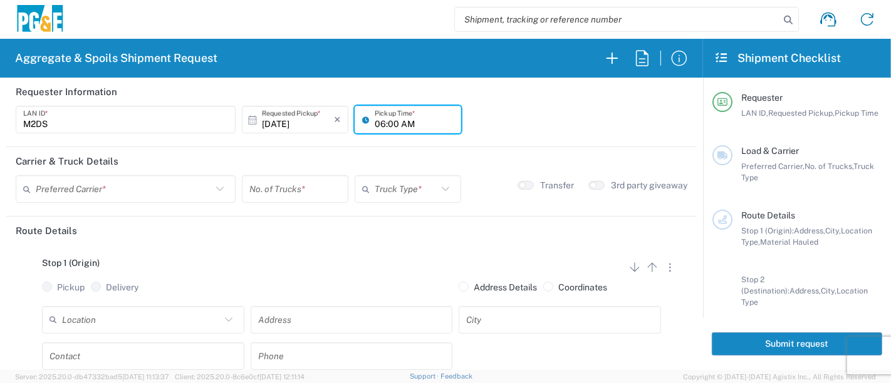
type input "06:00 AM"
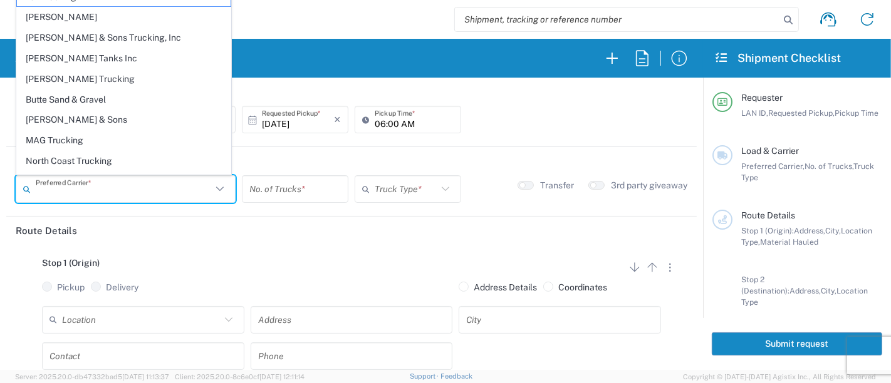
click at [38, 191] on input "text" at bounding box center [124, 190] width 176 height 22
click at [51, 76] on span "[PERSON_NAME] Trucking" at bounding box center [124, 79] width 214 height 19
type input "[PERSON_NAME] Trucking"
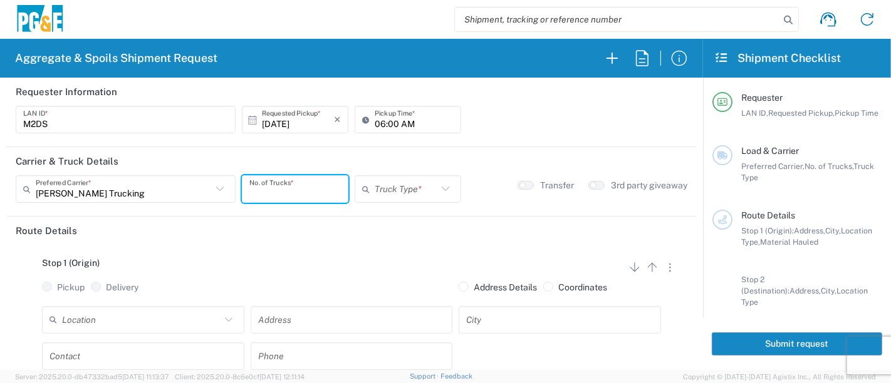
click at [276, 188] on input "number" at bounding box center [294, 190] width 91 height 22
type input "1"
click at [403, 189] on input "text" at bounding box center [406, 190] width 63 height 22
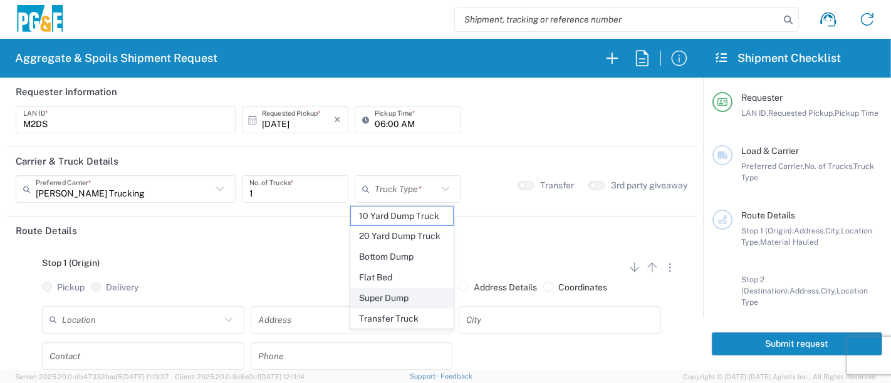
click at [406, 294] on span "Super Dump" at bounding box center [402, 298] width 103 height 19
type input "Super Dump"
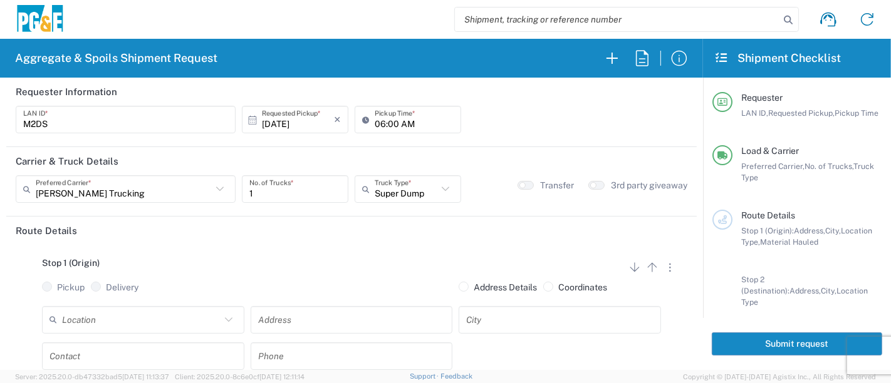
scroll to position [70, 0]
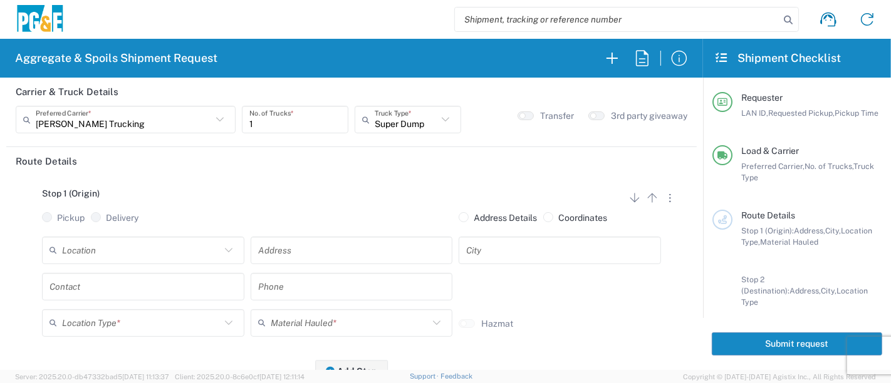
click at [133, 246] on input "text" at bounding box center [141, 250] width 159 height 22
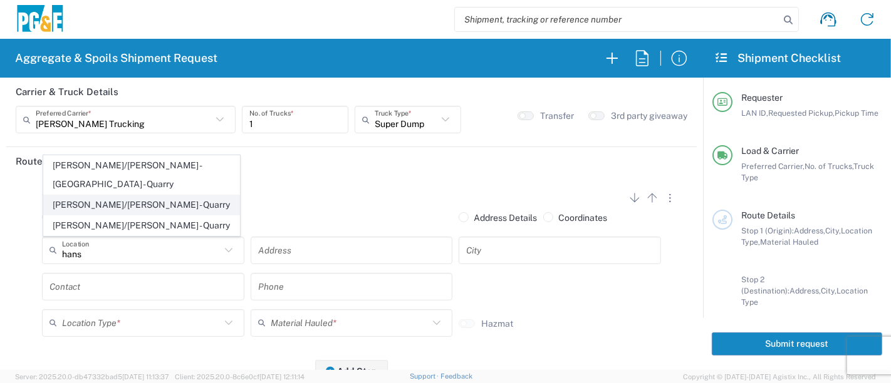
click at [155, 204] on span "[PERSON_NAME]/[PERSON_NAME] - Quarry" at bounding box center [142, 204] width 196 height 19
type input "[PERSON_NAME]/[PERSON_NAME] - Quarry"
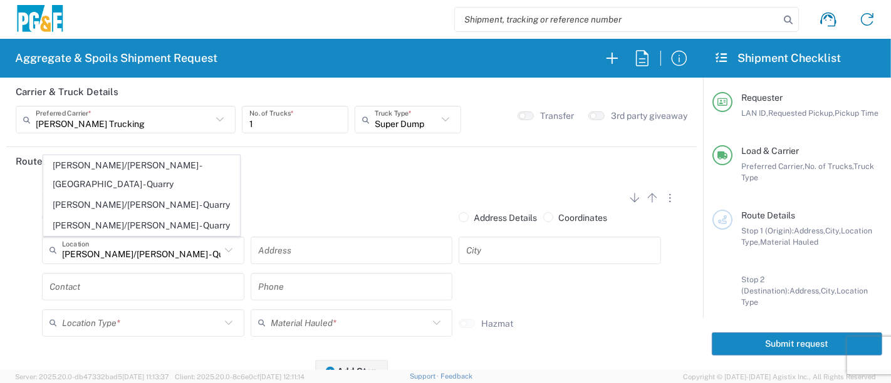
type input "[STREET_ADDRESS][PERSON_NAME]"
type input "[GEOGRAPHIC_DATA]"
type input "Quarry"
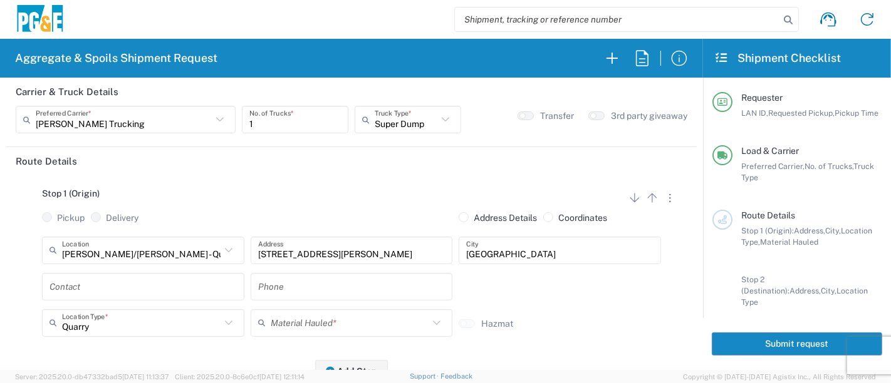
click at [143, 283] on input "text" at bounding box center [142, 287] width 187 height 22
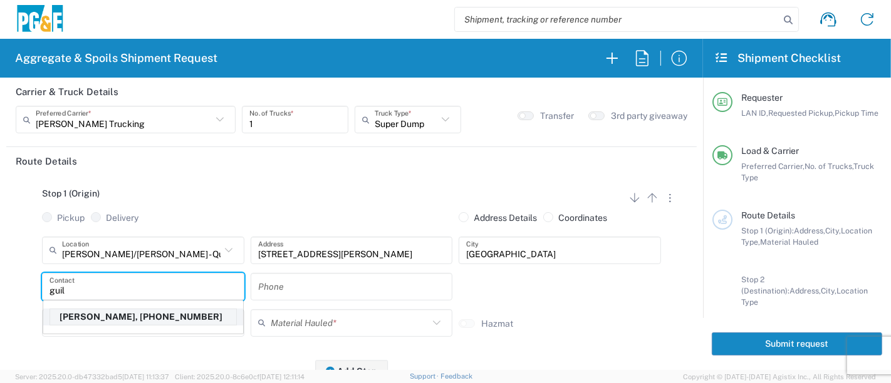
click at [130, 314] on p "[PERSON_NAME], [PHONE_NUMBER]" at bounding box center [143, 318] width 186 height 16
type input "[PERSON_NAME]"
type input "[PHONE_NUMBER]"
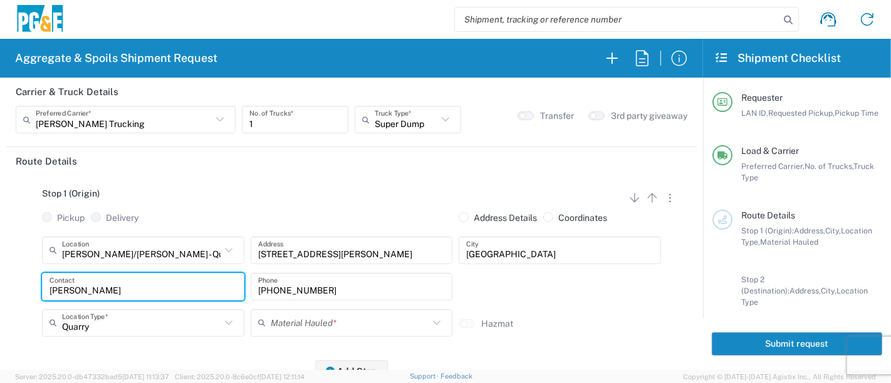
click at [290, 318] on input "text" at bounding box center [350, 323] width 159 height 22
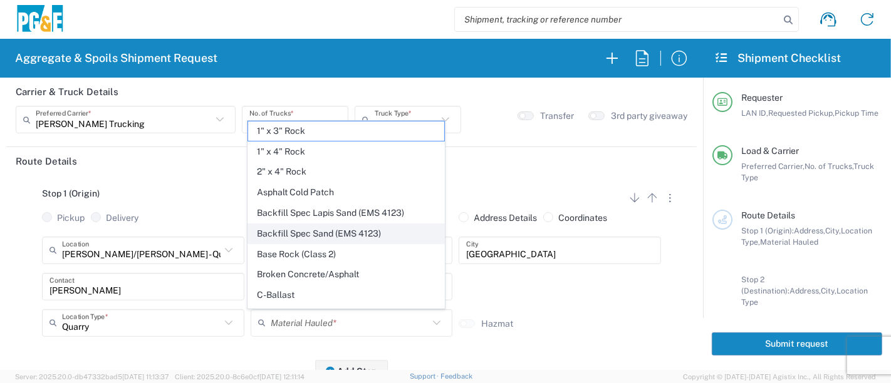
click at [345, 233] on span "Backfill Spec Sand (EMS 4123)" at bounding box center [346, 233] width 196 height 19
type input "Backfill Spec Sand (EMS 4123)"
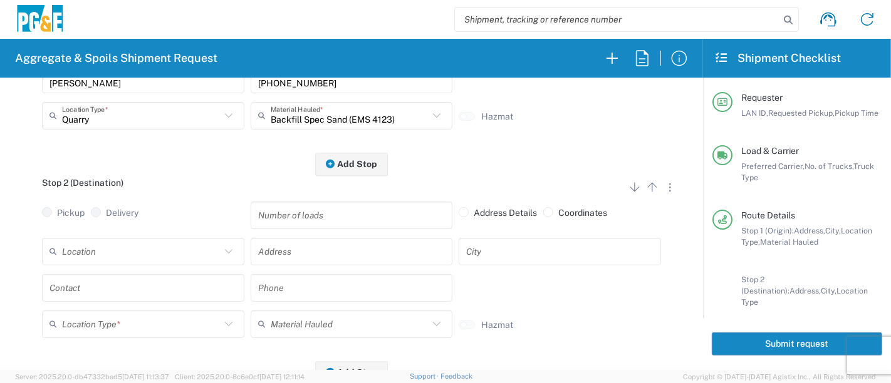
scroll to position [278, 0]
click at [211, 254] on input "text" at bounding box center [141, 250] width 159 height 22
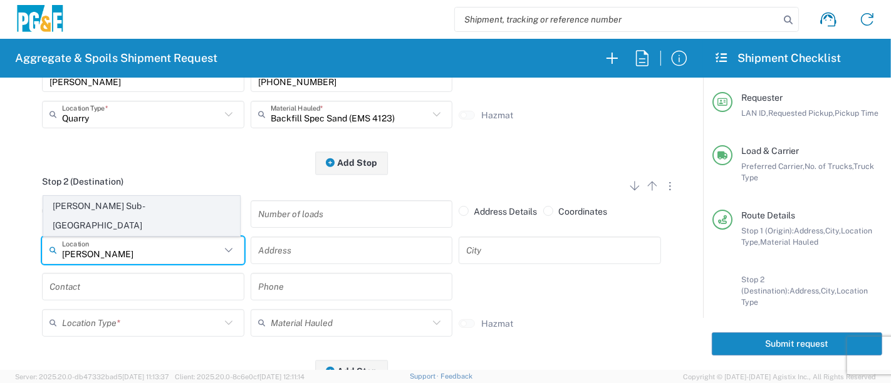
click at [189, 230] on span "[PERSON_NAME] Sub - [GEOGRAPHIC_DATA]" at bounding box center [142, 216] width 196 height 39
type input "[PERSON_NAME] Sub - [GEOGRAPHIC_DATA]"
type input "[STREET_ADDRESS]"
type input "[GEOGRAPHIC_DATA]"
type input "Business No Loading Dock"
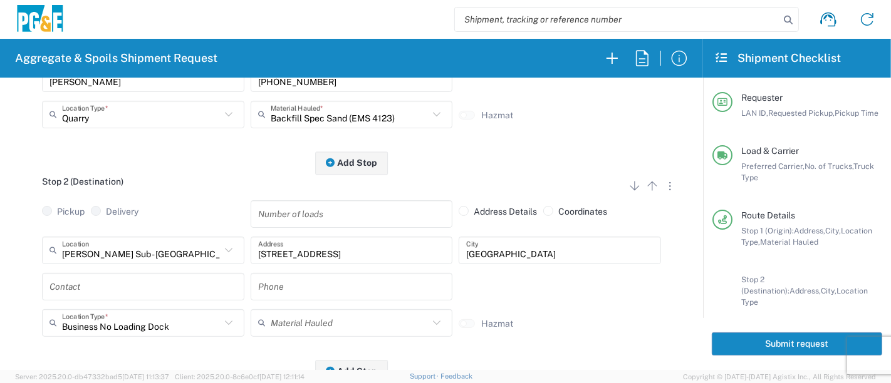
click at [166, 299] on div "Contact" at bounding box center [143, 287] width 202 height 28
click at [156, 315] on p "[PERSON_NAME], [PHONE_NUMBER]" at bounding box center [143, 318] width 186 height 16
type input "[PERSON_NAME]"
type input "[PHONE_NUMBER]"
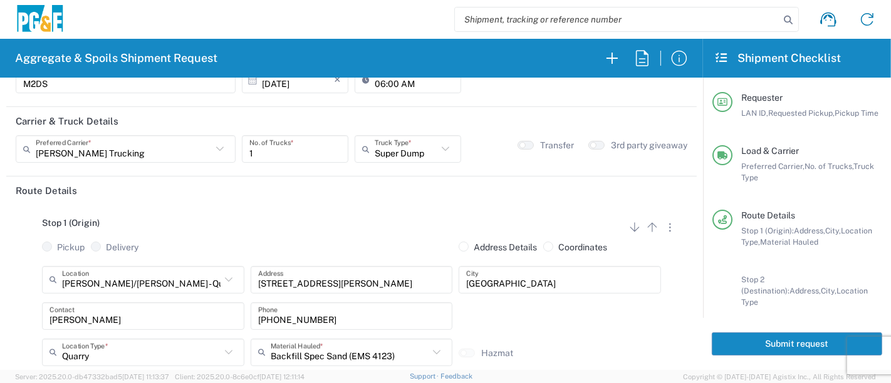
scroll to position [0, 0]
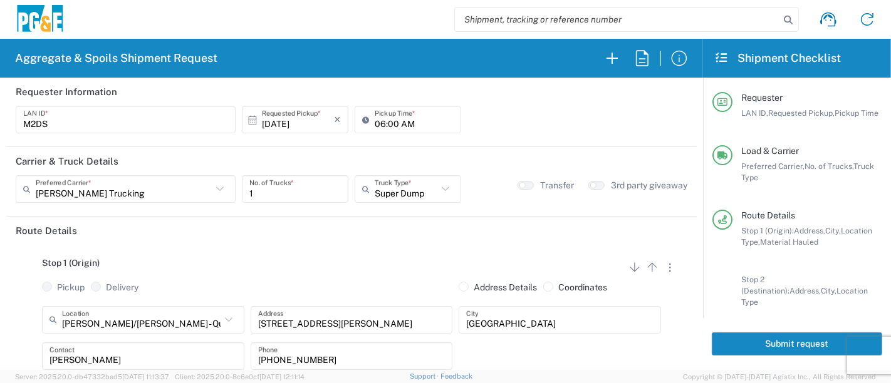
click at [746, 345] on button "Submit request" at bounding box center [797, 344] width 170 height 23
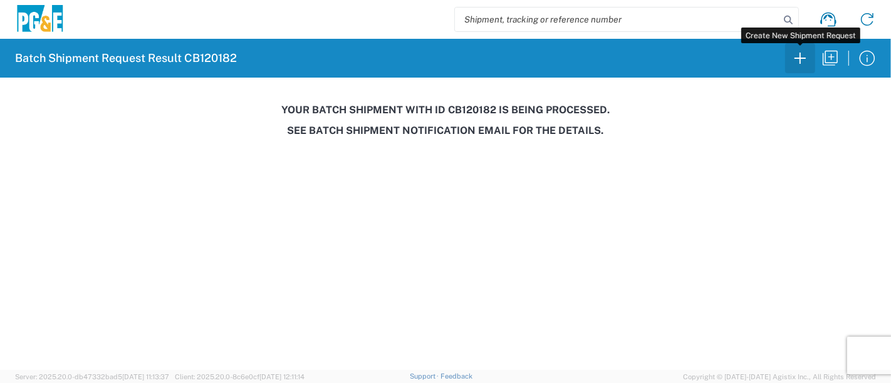
click at [800, 47] on button "button" at bounding box center [800, 58] width 30 height 30
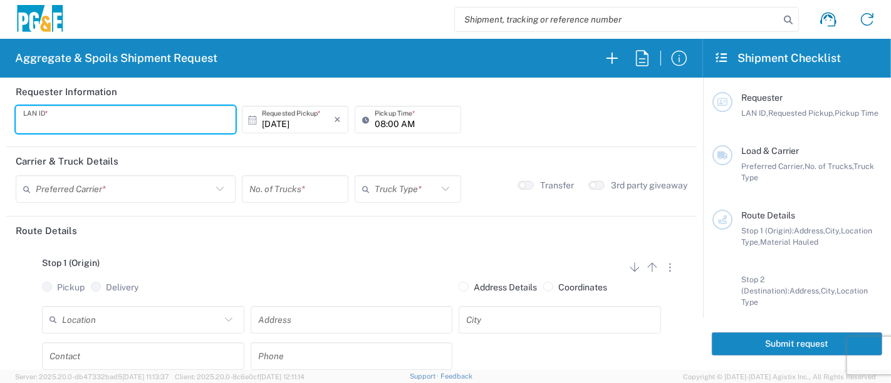
click at [97, 119] on input "text" at bounding box center [125, 120] width 205 height 22
type input "R9S1"
click at [375, 123] on input "08:00 AM" at bounding box center [414, 120] width 79 height 22
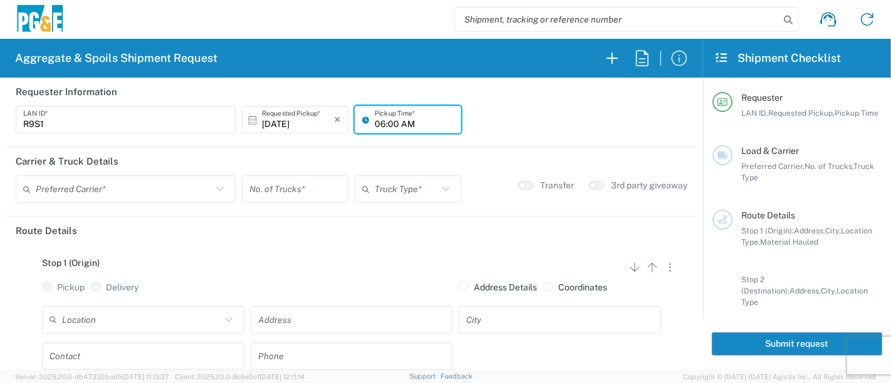
type input "06:00 AM"
click at [170, 189] on input "text" at bounding box center [124, 190] width 176 height 22
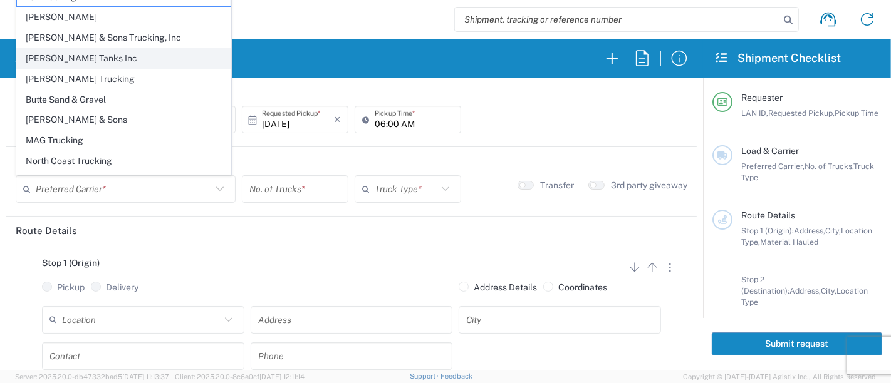
click at [145, 61] on span "[PERSON_NAME] Tanks Inc" at bounding box center [124, 58] width 214 height 19
type input "[PERSON_NAME] Tanks Inc"
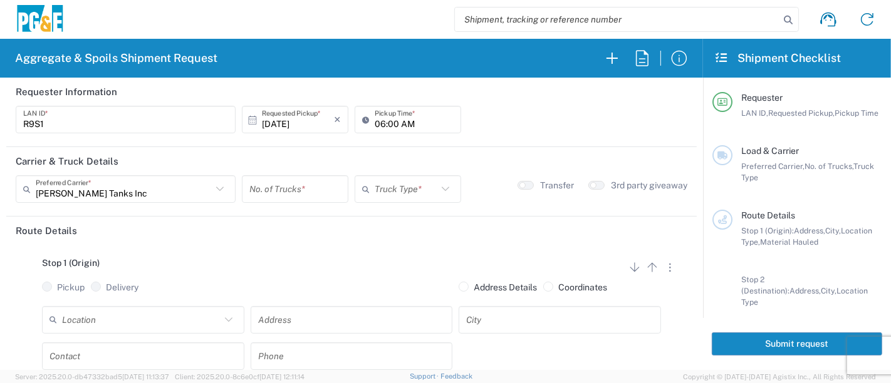
click at [276, 187] on input "number" at bounding box center [294, 190] width 91 height 22
type input "1"
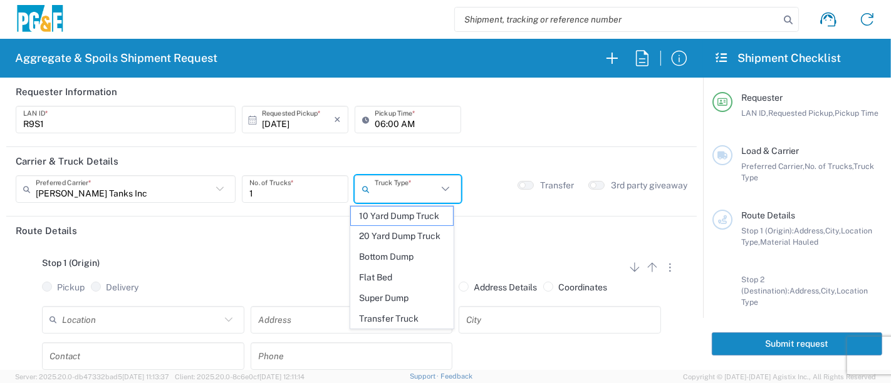
click at [388, 185] on input "text" at bounding box center [406, 190] width 63 height 22
click at [392, 235] on span "20 Yard Dump Truck" at bounding box center [402, 236] width 103 height 19
type input "20 Yard Dump Truck"
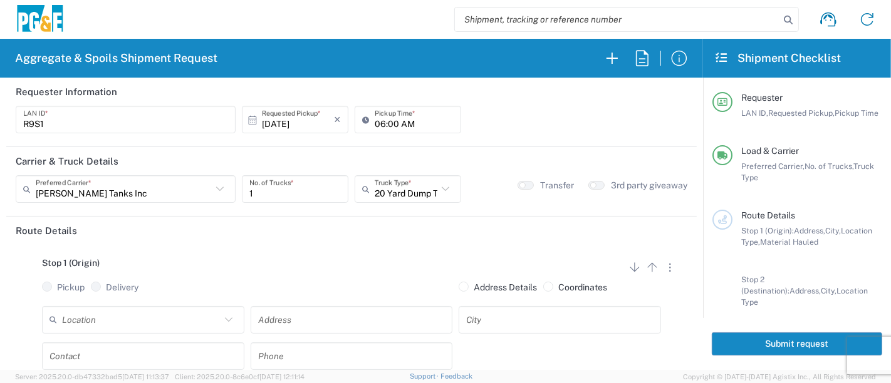
scroll to position [70, 0]
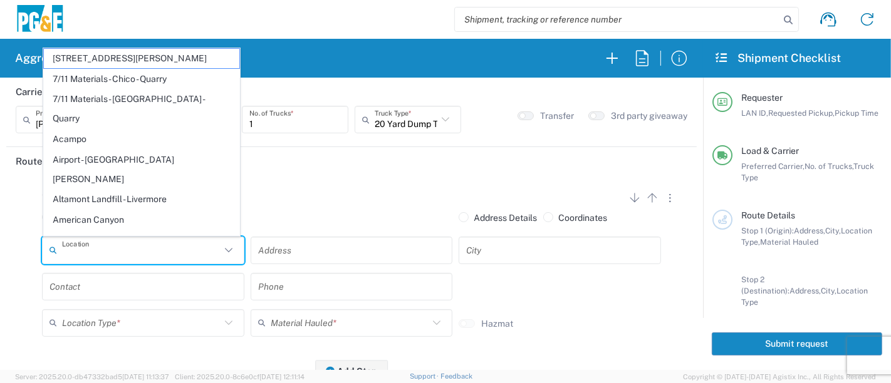
click at [116, 258] on input "text" at bounding box center [141, 250] width 159 height 22
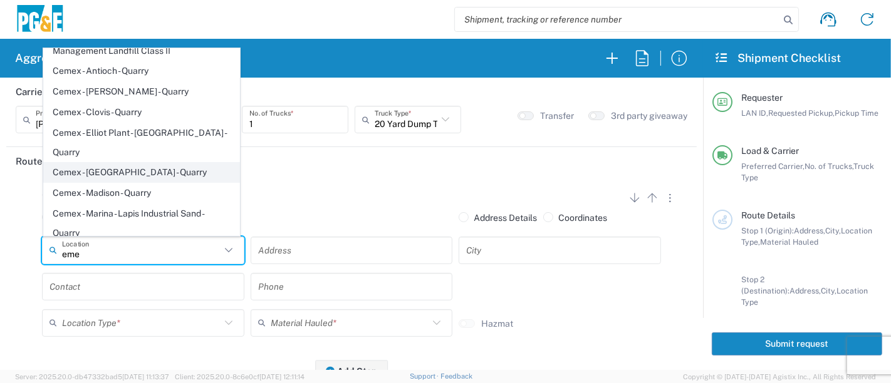
scroll to position [0, 0]
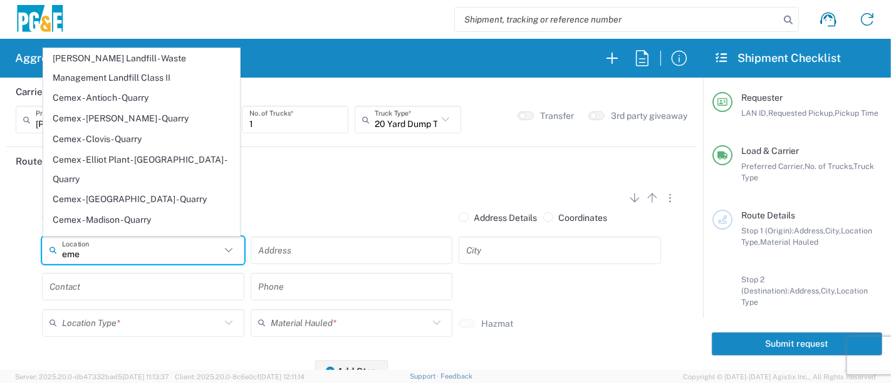
type input "eme"
drag, startPoint x: 97, startPoint y: 252, endPoint x: 0, endPoint y: 252, distance: 97.1
click at [0, 252] on form "Requester Information R9S1 LAN ID * [DATE] × Requested Pickup * Cancel Apply 06…" at bounding box center [351, 224] width 703 height 293
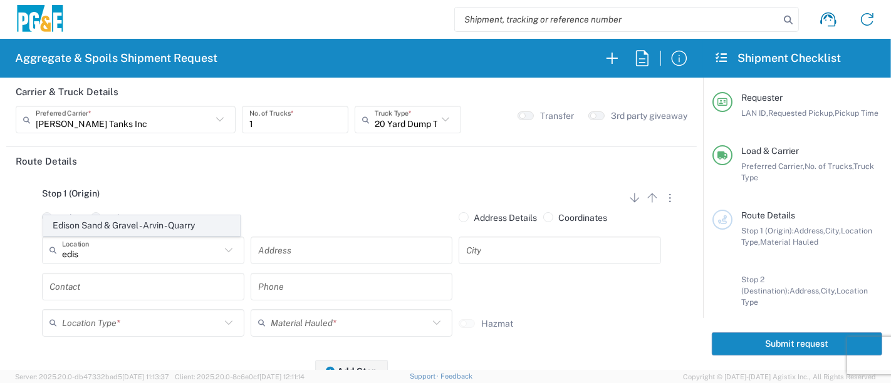
click at [81, 226] on span "Edison Sand & Gravel - Arvin - Quarry" at bounding box center [142, 225] width 196 height 19
type input "Edison Sand & Gravel - Arvin - Quarry"
type input "3851 Neumarkel"
type input "[PERSON_NAME]"
type input "Quarry"
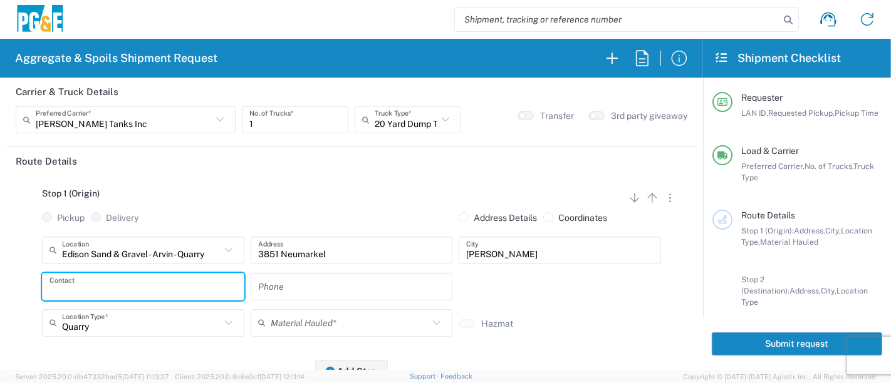
click at [95, 282] on input "text" at bounding box center [142, 287] width 187 height 22
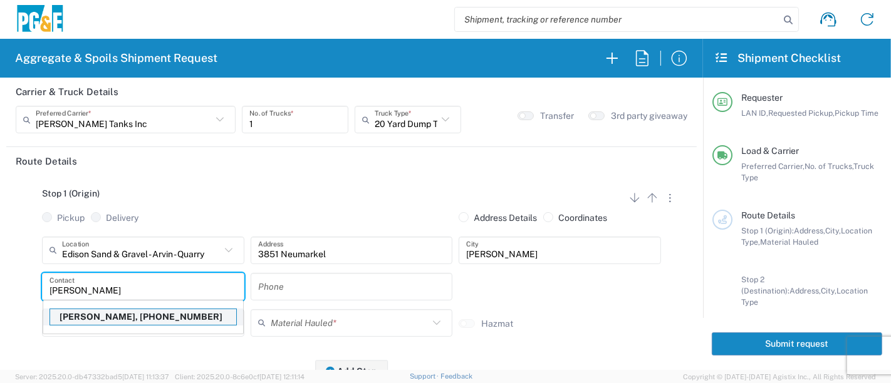
click at [113, 316] on p "[PERSON_NAME], [PHONE_NUMBER]" at bounding box center [143, 318] width 186 height 16
type input "[PERSON_NAME]"
type input "[PHONE_NUMBER]"
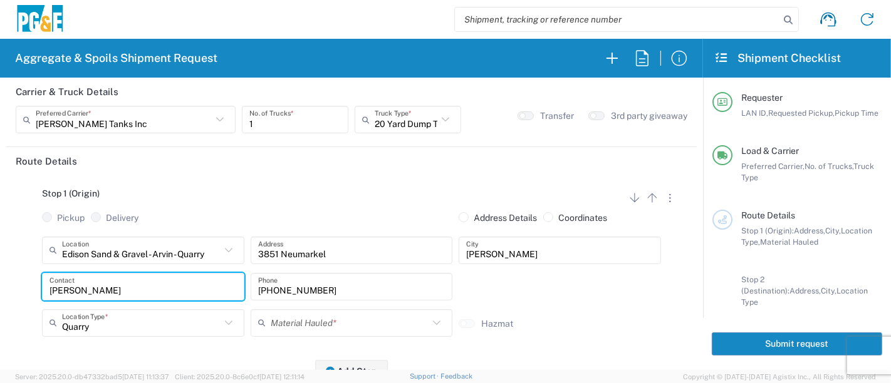
click at [282, 319] on input "text" at bounding box center [350, 323] width 159 height 22
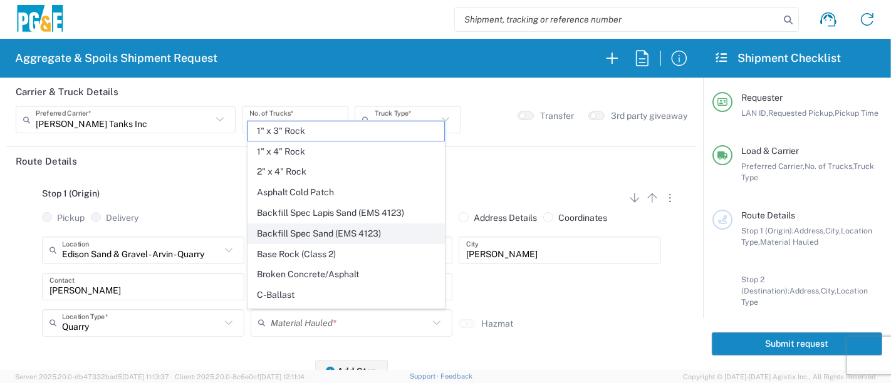
click at [334, 231] on span "Backfill Spec Sand (EMS 4123)" at bounding box center [346, 233] width 196 height 19
type input "Backfill Spec Sand (EMS 4123)"
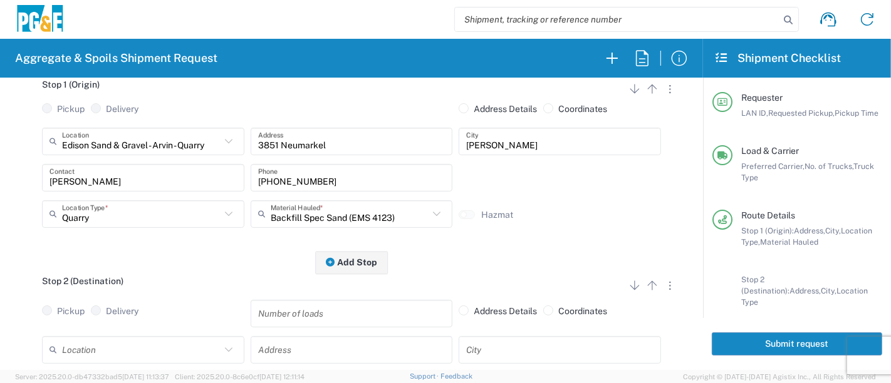
scroll to position [209, 0]
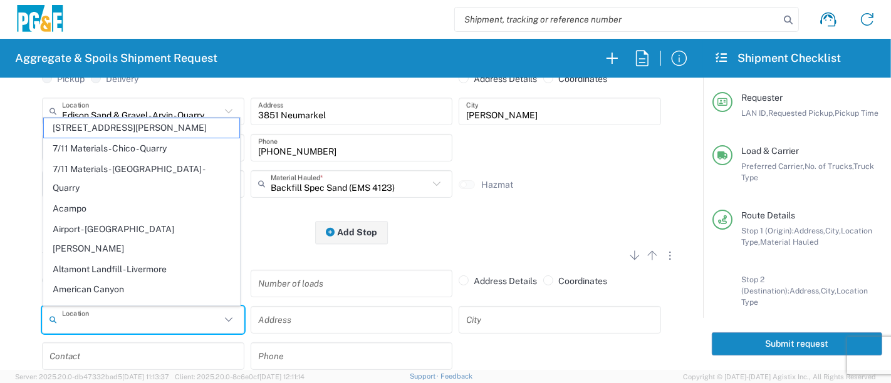
click at [118, 322] on input "text" at bounding box center [141, 320] width 159 height 22
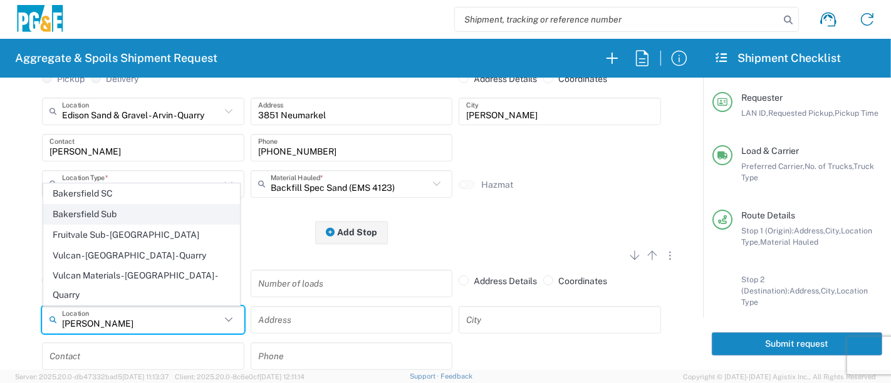
click at [110, 224] on span "Bakersfield Sub" at bounding box center [142, 214] width 196 height 19
type input "Bakersfield Sub"
type input "34th St & Union"
type input "[GEOGRAPHIC_DATA]"
type input "Business No Loading Dock"
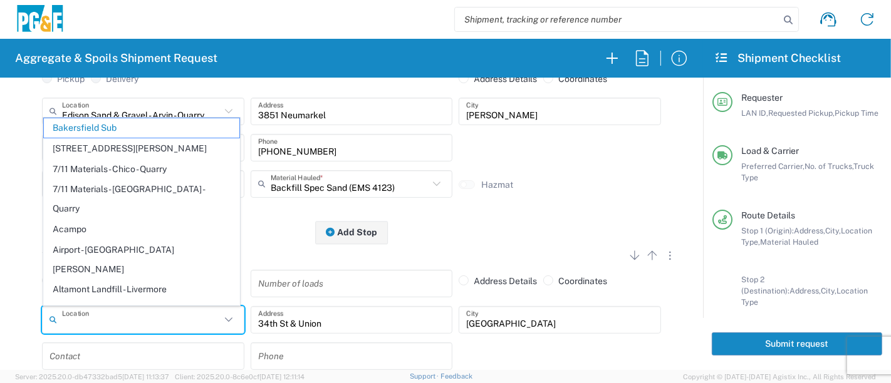
click at [104, 318] on input "text" at bounding box center [141, 320] width 159 height 22
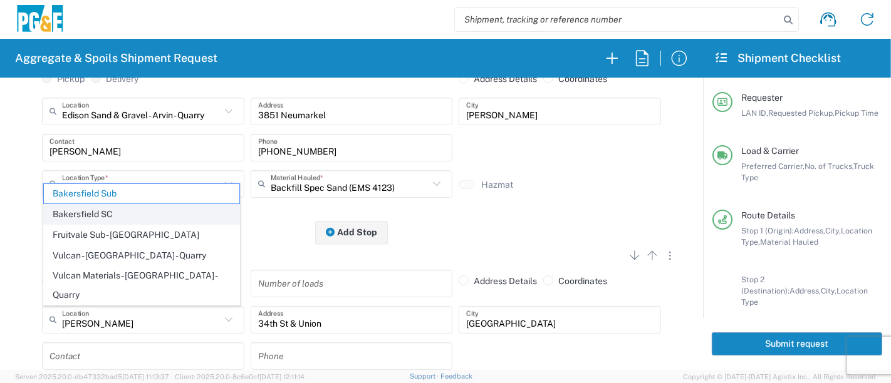
click at [110, 224] on span "Bakersfield SC" at bounding box center [142, 214] width 196 height 19
type input "Bakersfield SC"
type input "[STREET_ADDRESS][PERSON_NAME]"
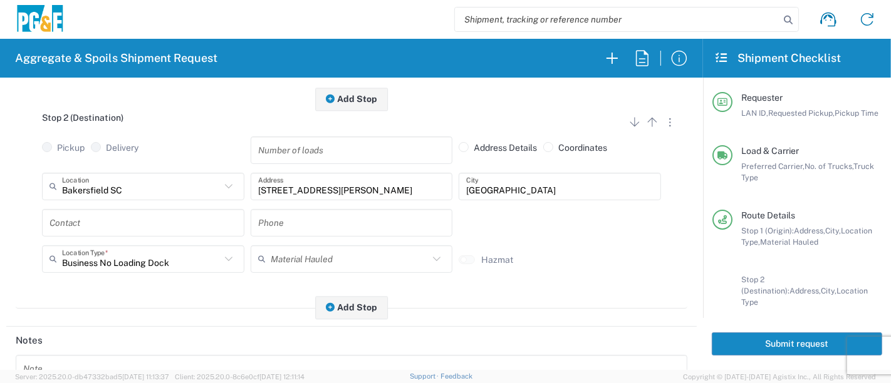
scroll to position [348, 0]
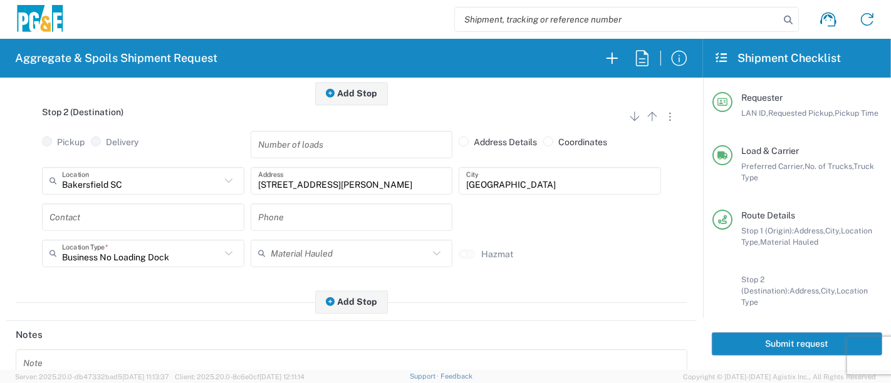
click at [183, 213] on input "text" at bounding box center [142, 217] width 187 height 22
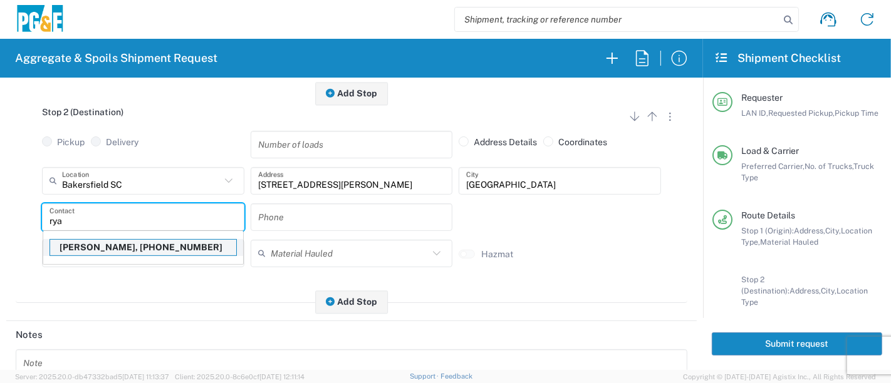
click at [165, 241] on p "[PERSON_NAME], [PHONE_NUMBER]" at bounding box center [143, 248] width 186 height 16
type input "[PERSON_NAME]"
type input "[PHONE_NUMBER]"
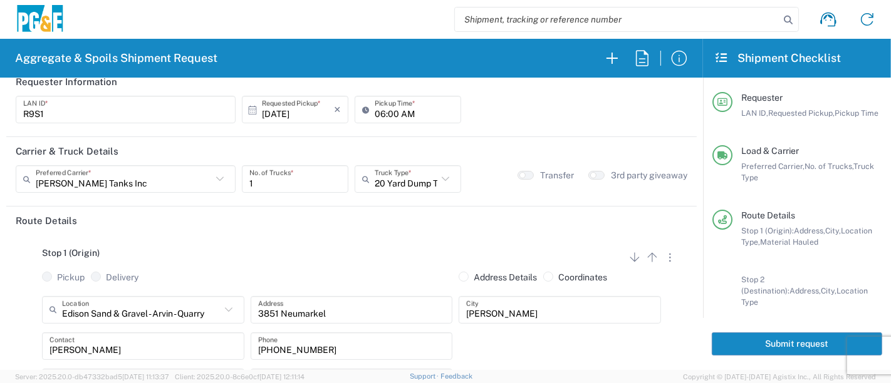
scroll to position [0, 0]
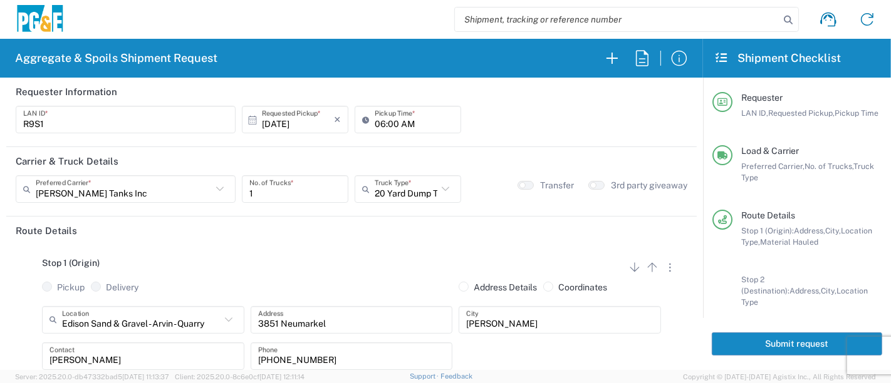
click at [773, 341] on button "Submit request" at bounding box center [797, 344] width 170 height 23
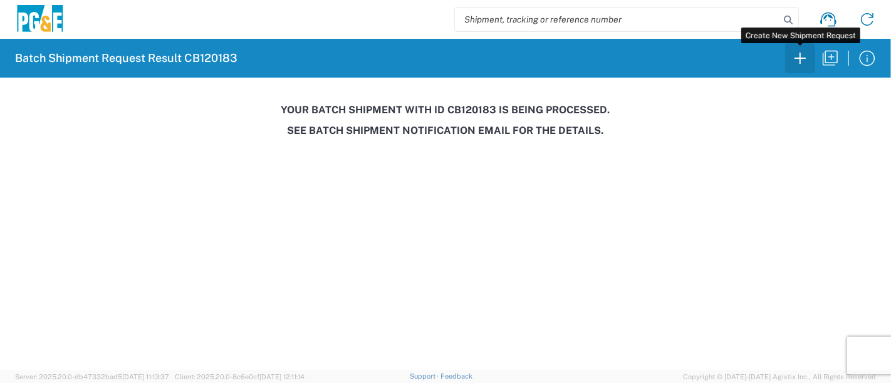
click at [796, 60] on icon "button" at bounding box center [800, 58] width 20 height 20
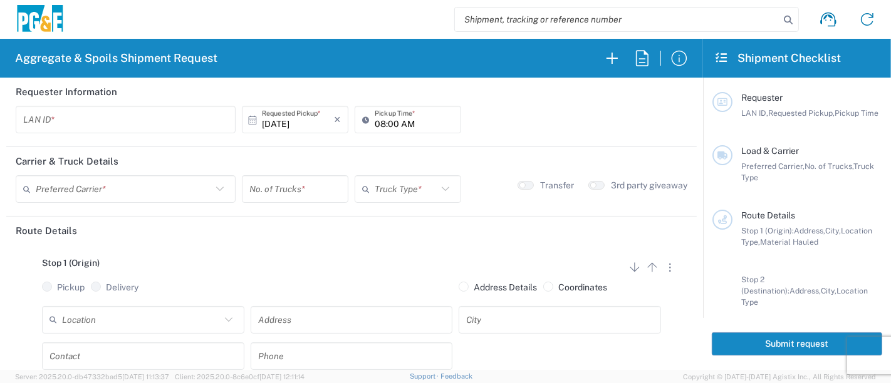
click at [103, 122] on input "text" at bounding box center [125, 120] width 205 height 22
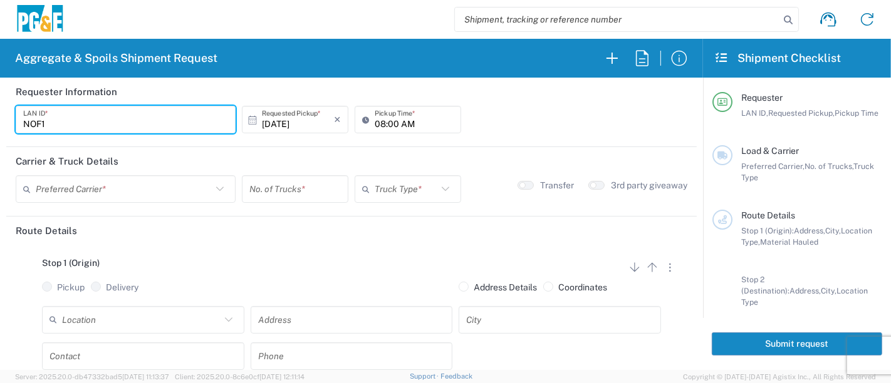
type input "NOF1"
click at [375, 119] on input "08:00 AM" at bounding box center [414, 120] width 79 height 22
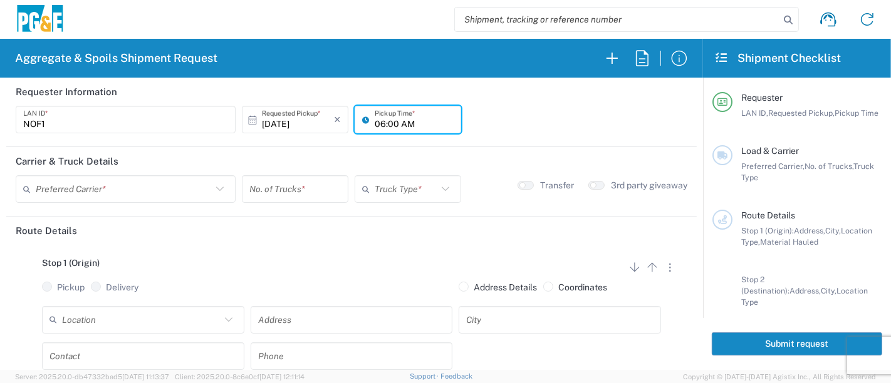
type input "06:00 AM"
click at [159, 192] on input "text" at bounding box center [124, 190] width 176 height 22
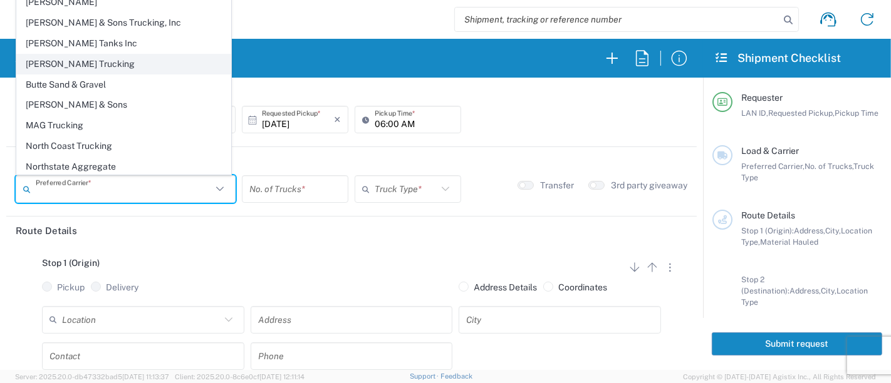
scroll to position [34, 0]
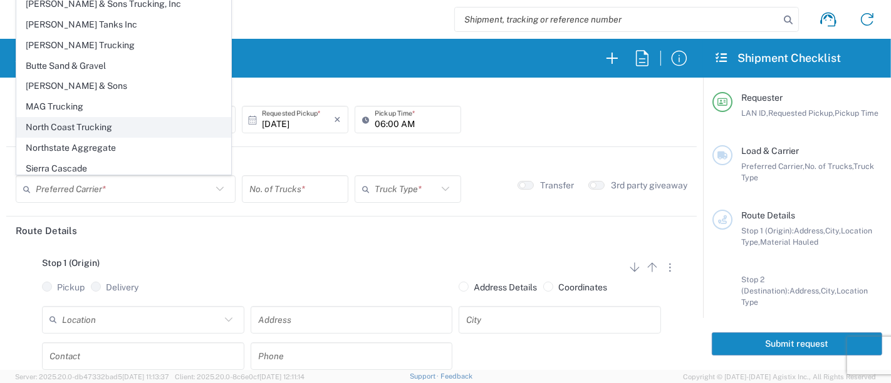
click at [88, 120] on span "North Coast Trucking" at bounding box center [124, 127] width 214 height 19
type input "North Coast Trucking"
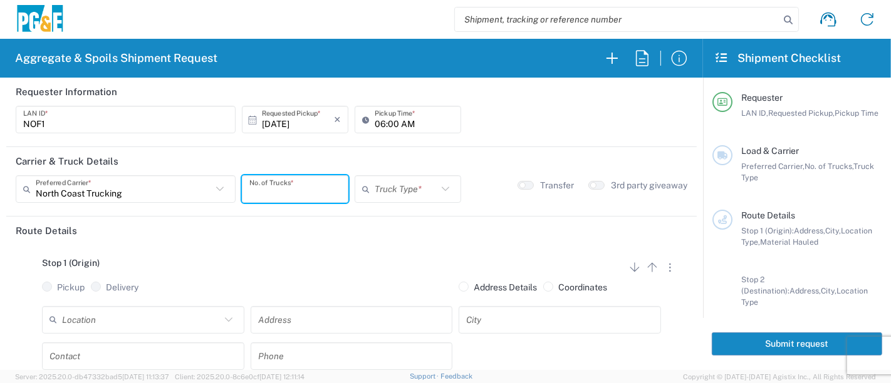
click at [289, 194] on input "number" at bounding box center [294, 190] width 91 height 22
type input "7"
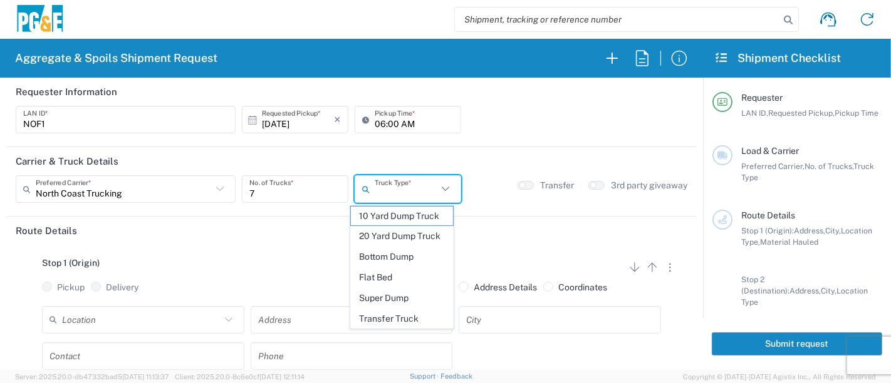
click at [392, 185] on input "text" at bounding box center [406, 190] width 63 height 22
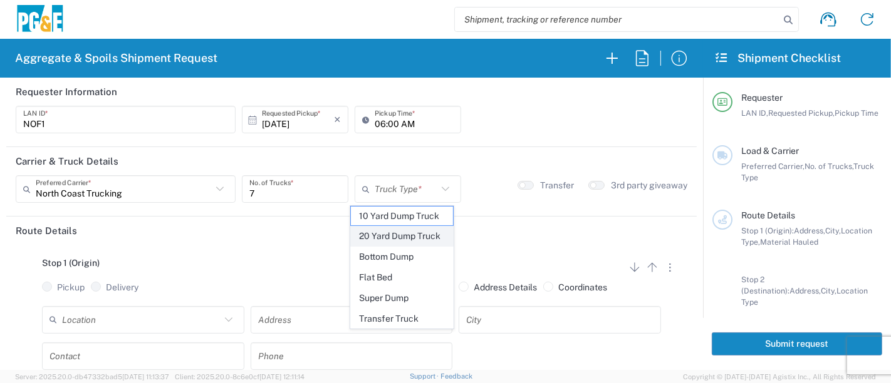
click at [411, 236] on span "20 Yard Dump Truck" at bounding box center [402, 236] width 103 height 19
type input "20 Yard Dump Truck"
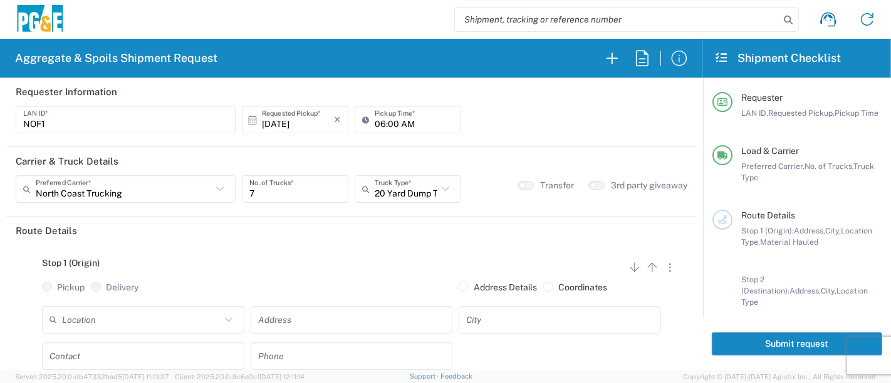
scroll to position [70, 0]
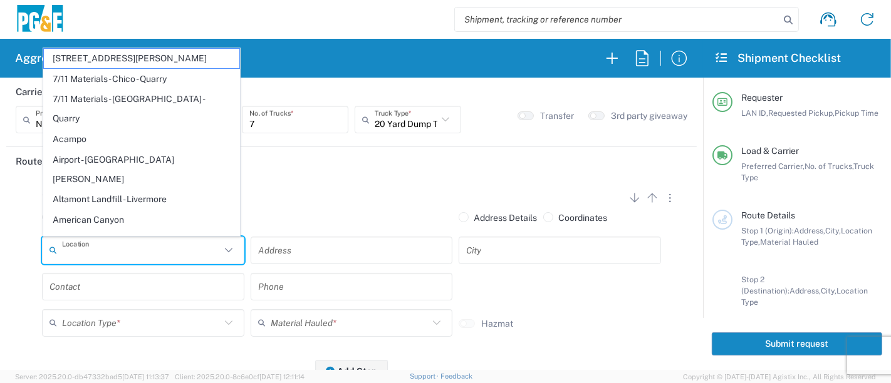
click at [141, 250] on input "text" at bounding box center [141, 250] width 159 height 22
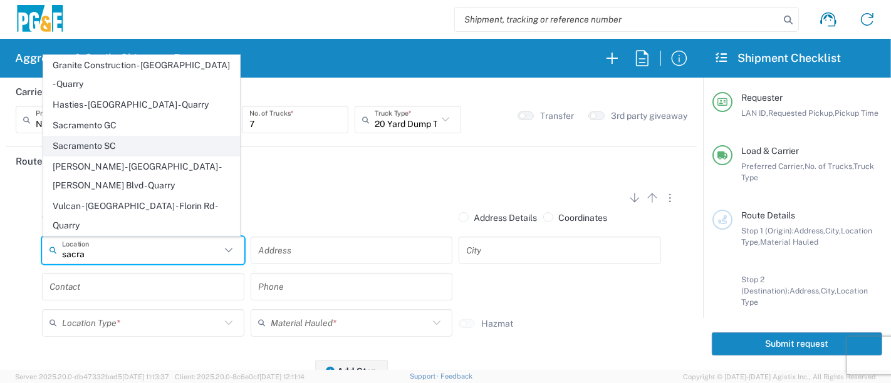
click at [110, 156] on span "Sacramento SC" at bounding box center [142, 146] width 196 height 19
type input "Sacramento SC"
type input "[STREET_ADDRESS][PERSON_NAME]"
type input "[GEOGRAPHIC_DATA]"
type input "Business No Loading Dock"
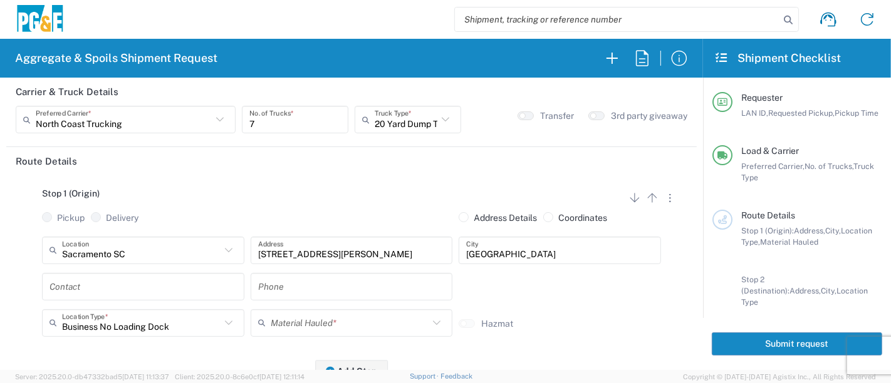
click at [137, 283] on input "text" at bounding box center [142, 287] width 187 height 22
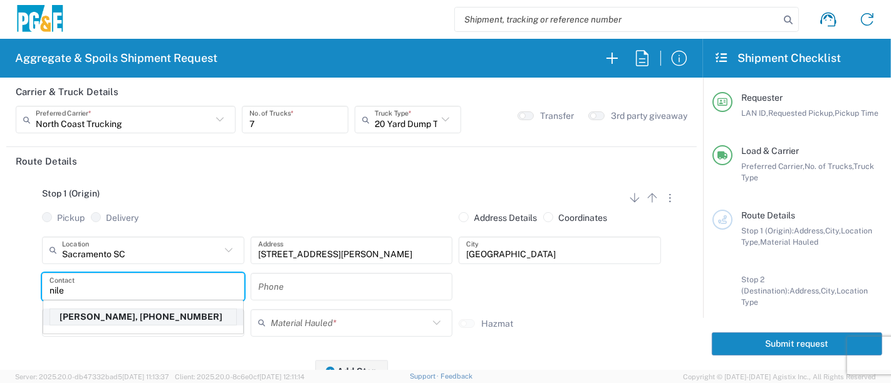
click at [119, 316] on p "[PERSON_NAME], [PHONE_NUMBER]" at bounding box center [143, 318] width 186 height 16
type input "[PERSON_NAME]"
type input "[PHONE_NUMBER]"
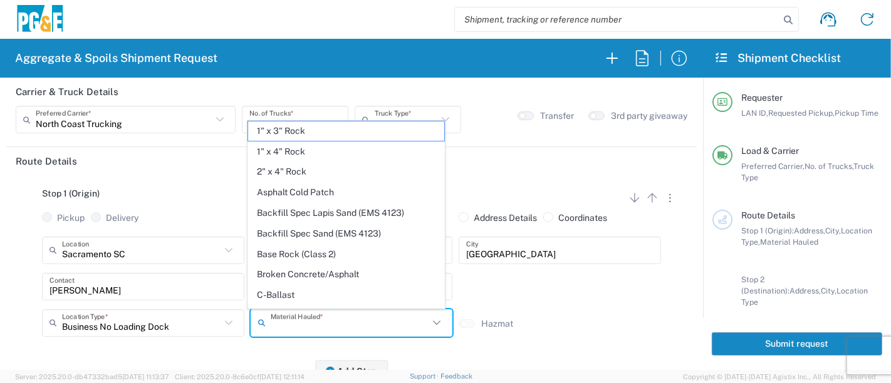
click at [345, 323] on input "text" at bounding box center [350, 323] width 159 height 22
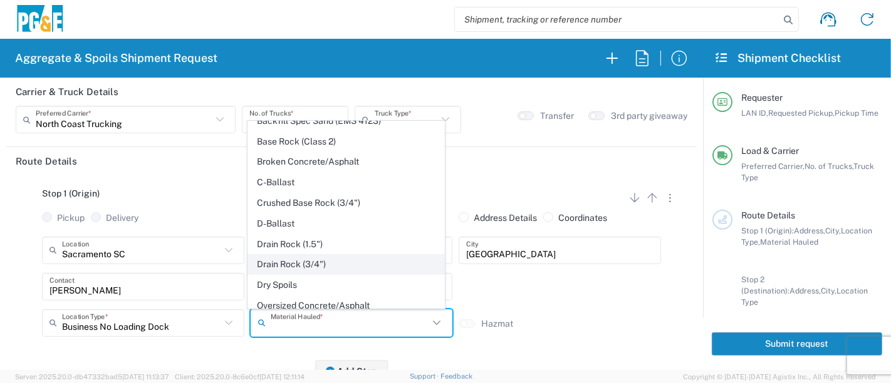
scroll to position [139, 0]
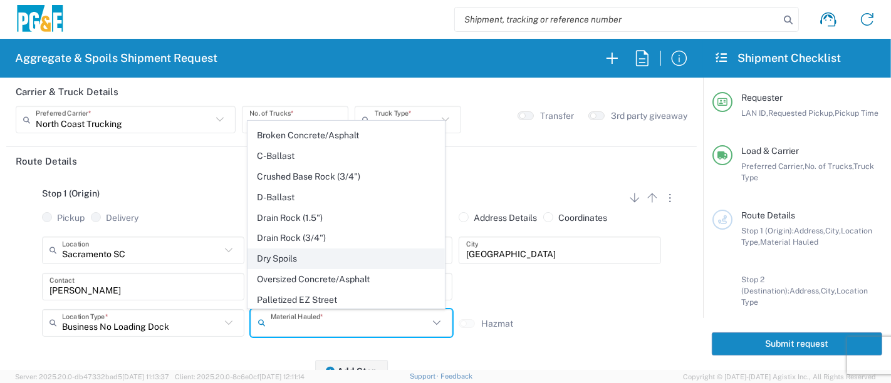
click at [345, 256] on span "Dry Spoils" at bounding box center [346, 258] width 196 height 19
type input "Dry Spoils"
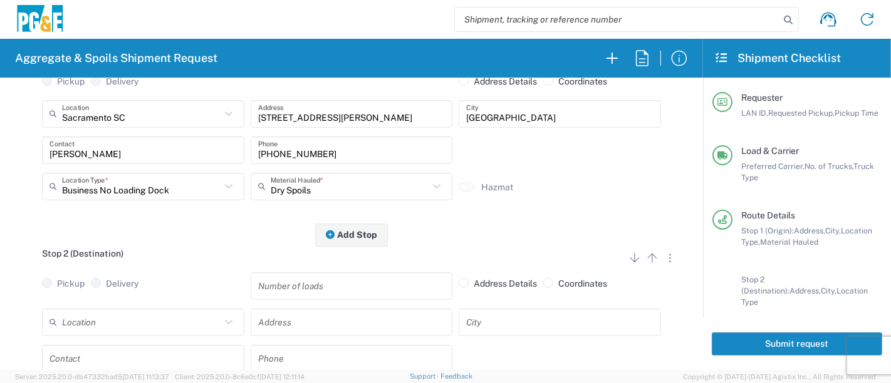
scroll to position [209, 0]
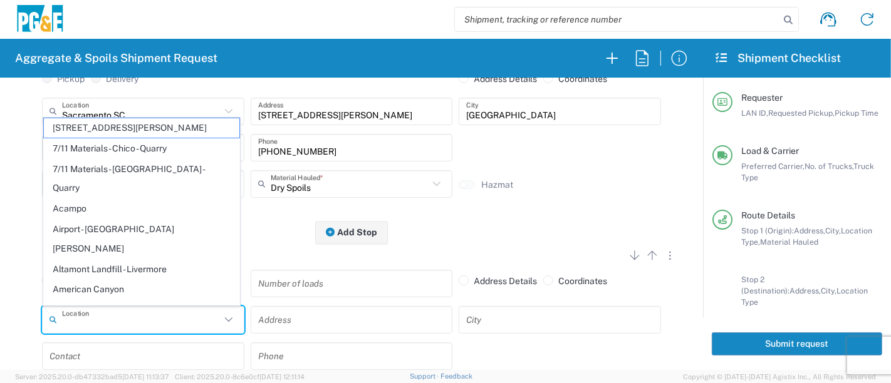
click at [98, 316] on input "text" at bounding box center [141, 320] width 159 height 22
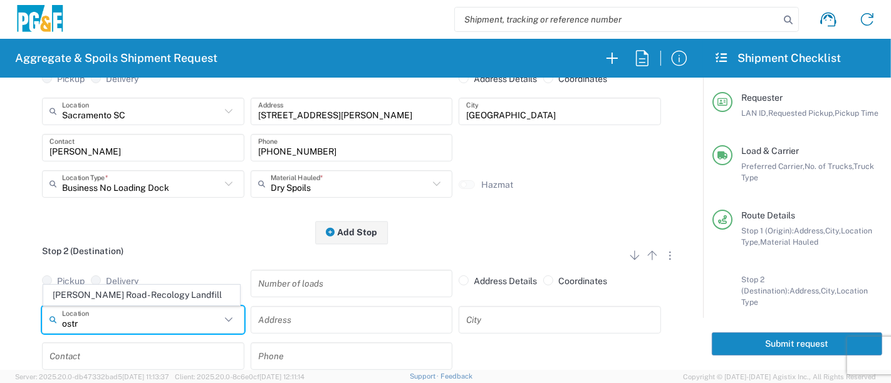
click at [100, 294] on span "[PERSON_NAME] Road - Recology Landfill" at bounding box center [142, 295] width 196 height 19
type input "[PERSON_NAME] Road - Recology Landfill"
type input "[STREET_ADDRESS][PERSON_NAME]"
type input "Wheatland"
type input "Landfill"
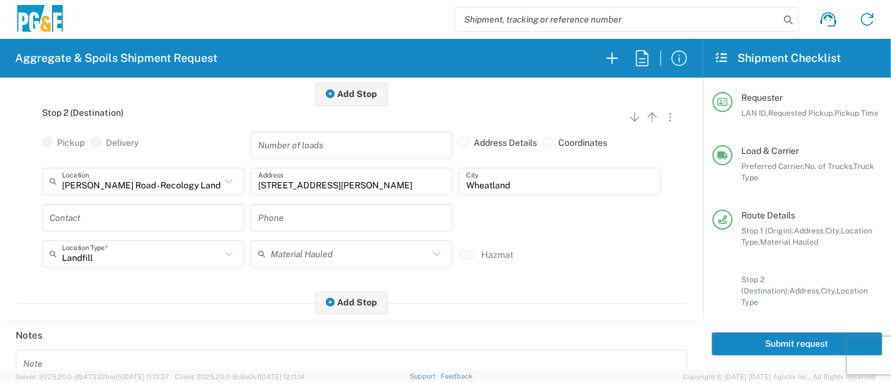
scroll to position [348, 0]
click at [157, 222] on input "text" at bounding box center [142, 217] width 187 height 22
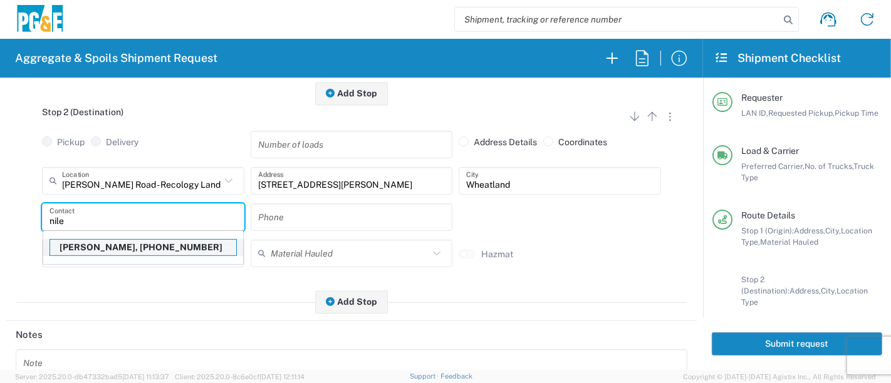
click at [137, 244] on p "[PERSON_NAME], [PHONE_NUMBER]" at bounding box center [143, 248] width 186 height 16
type input "[PERSON_NAME]"
type input "[PHONE_NUMBER]"
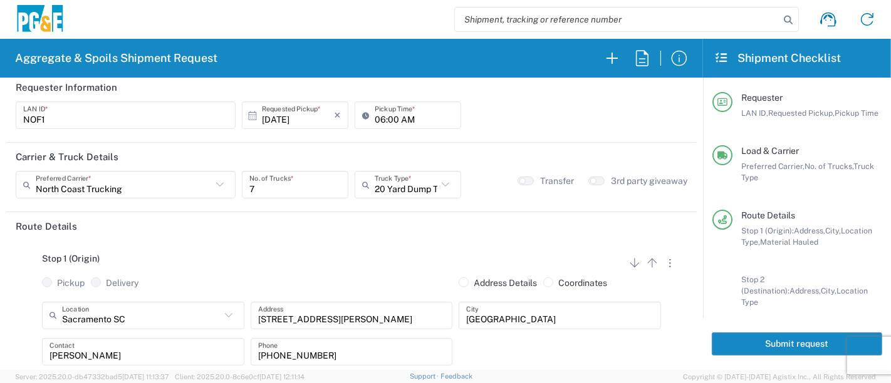
scroll to position [0, 0]
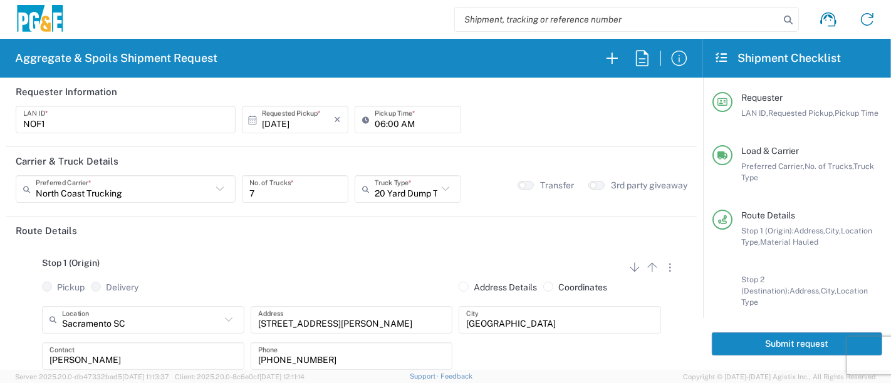
click at [721, 342] on button "Submit request" at bounding box center [797, 344] width 170 height 23
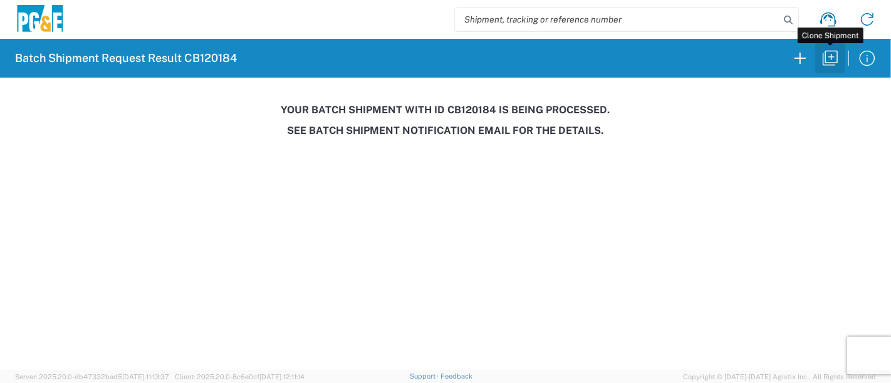
click at [826, 60] on icon "button" at bounding box center [830, 58] width 20 height 20
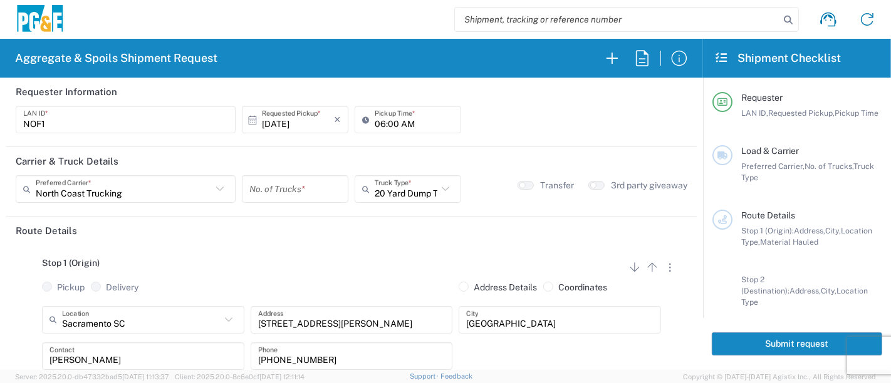
click at [263, 189] on input "number" at bounding box center [294, 190] width 91 height 22
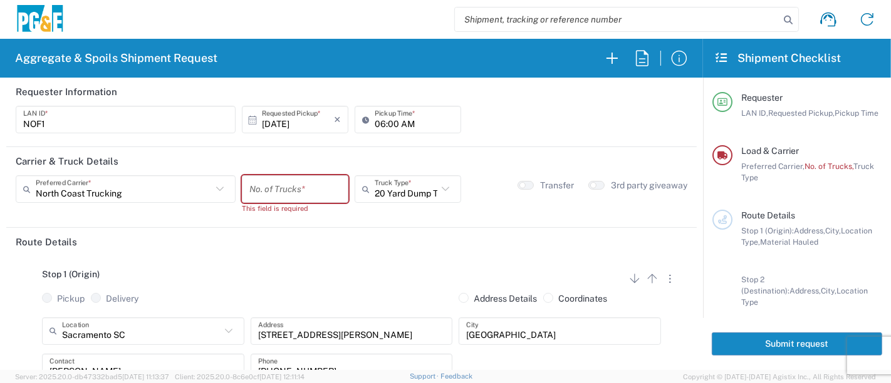
click at [310, 189] on input "number" at bounding box center [294, 190] width 91 height 22
click at [263, 184] on input "number" at bounding box center [294, 190] width 91 height 22
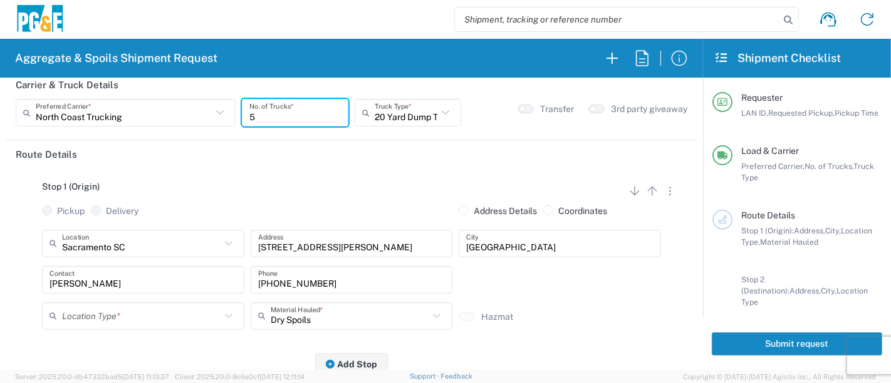
scroll to position [139, 0]
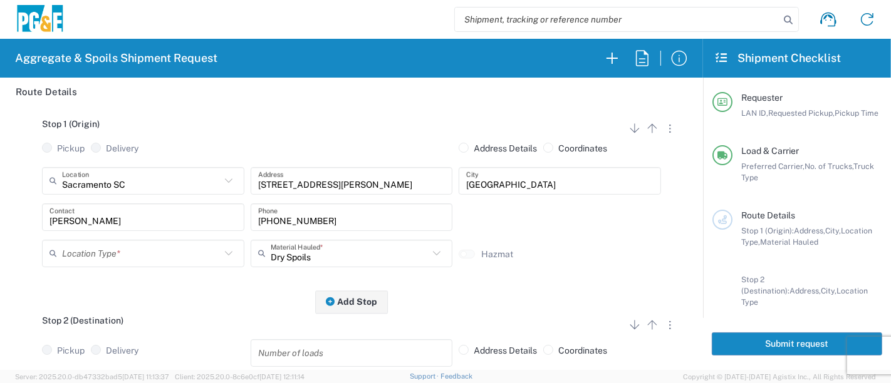
type input "5"
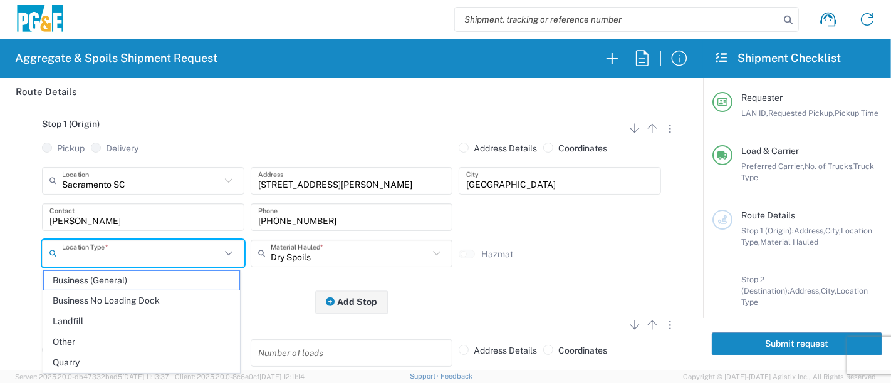
click at [165, 251] on input "text" at bounding box center [141, 253] width 159 height 22
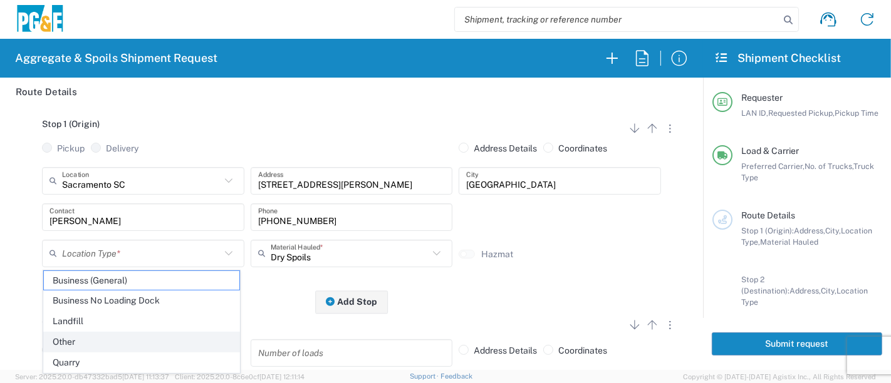
click at [71, 344] on span "Other" at bounding box center [142, 342] width 196 height 19
type input "Other"
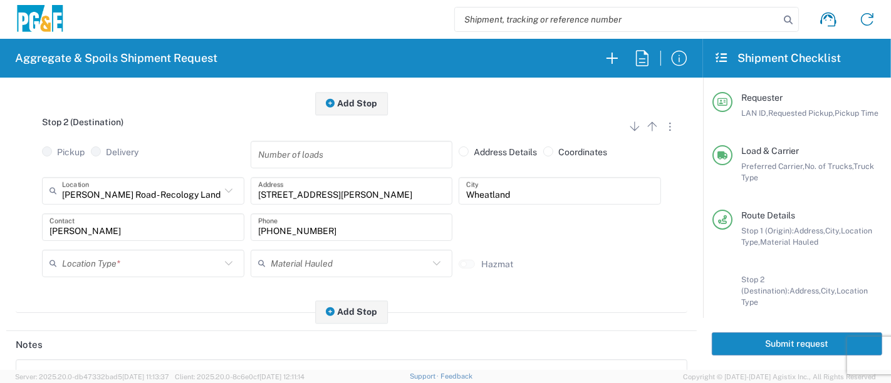
scroll to position [348, 0]
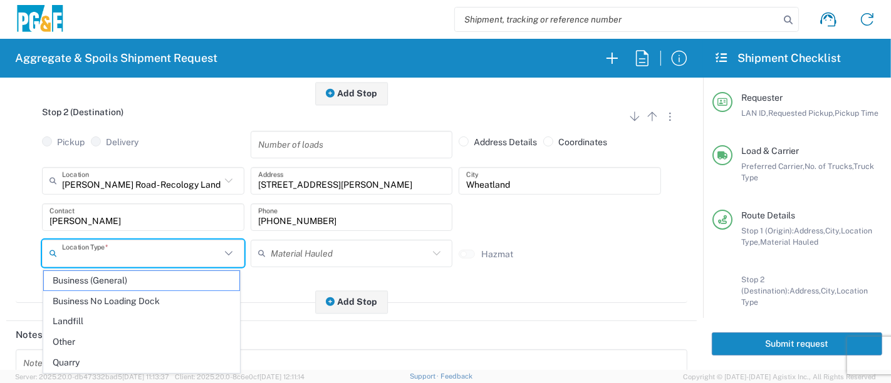
click at [193, 255] on input "text" at bounding box center [141, 253] width 159 height 22
click at [107, 333] on span "Other" at bounding box center [142, 342] width 196 height 19
type input "Other"
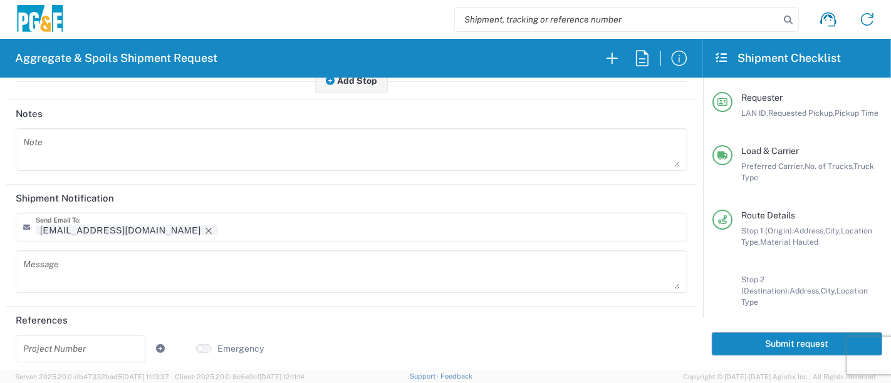
scroll to position [571, 0]
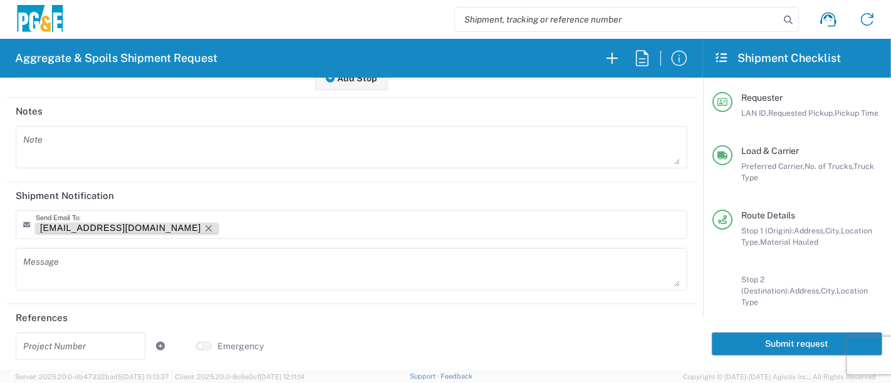
click at [204, 225] on icon "Remove tag" at bounding box center [209, 229] width 10 height 10
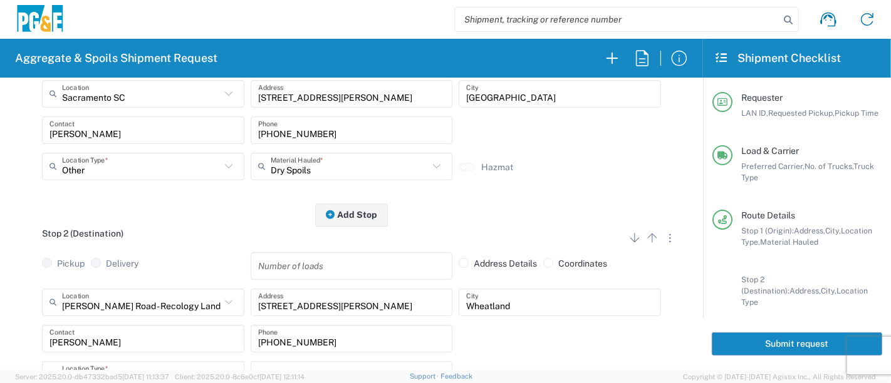
scroll to position [278, 0]
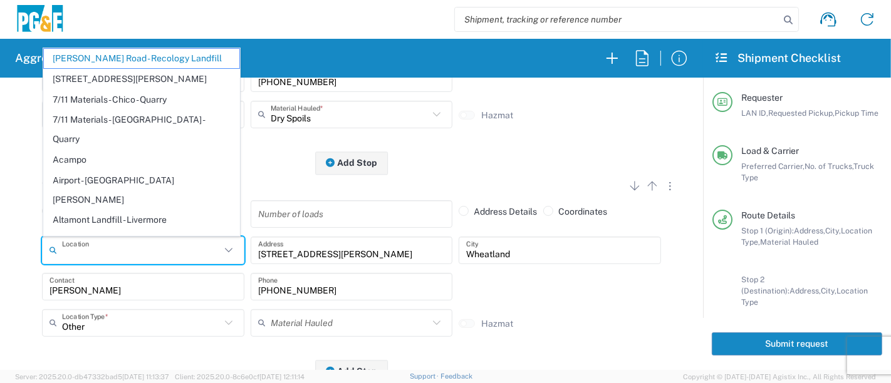
click at [184, 256] on input "text" at bounding box center [141, 250] width 159 height 22
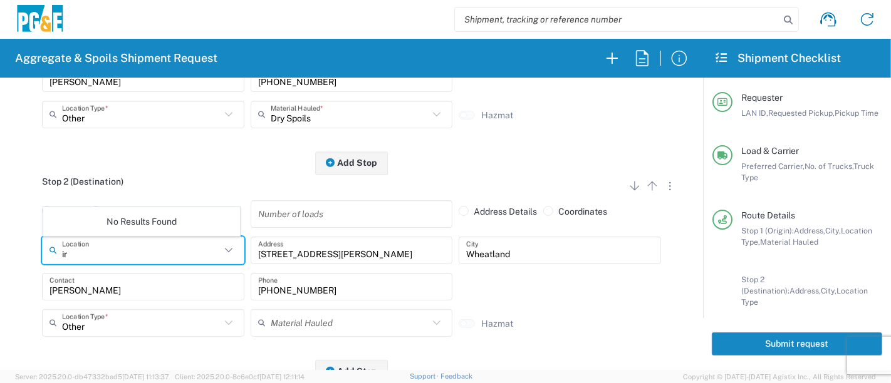
type input "i"
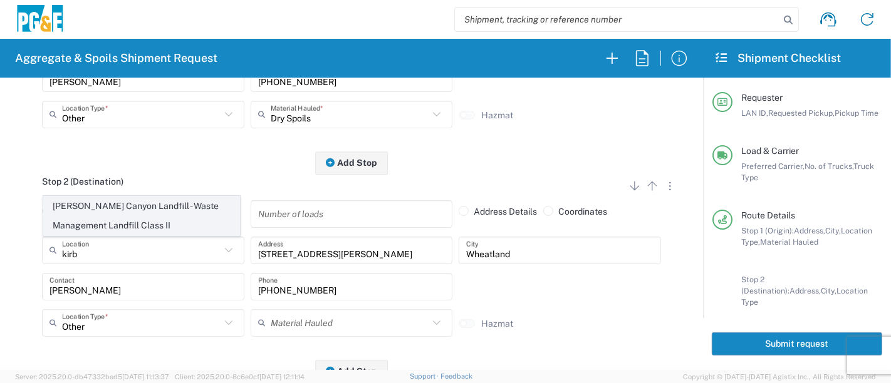
click at [138, 208] on span "[PERSON_NAME] Canyon Landfill - Waste Management Landfill Class II" at bounding box center [142, 216] width 196 height 39
type input "[PERSON_NAME] Canyon Landfill - Waste Management Landfill Class II"
type input "[GEOGRAPHIC_DATA]"
type input "[PERSON_NAME] [PERSON_NAME]"
type input "Landfill"
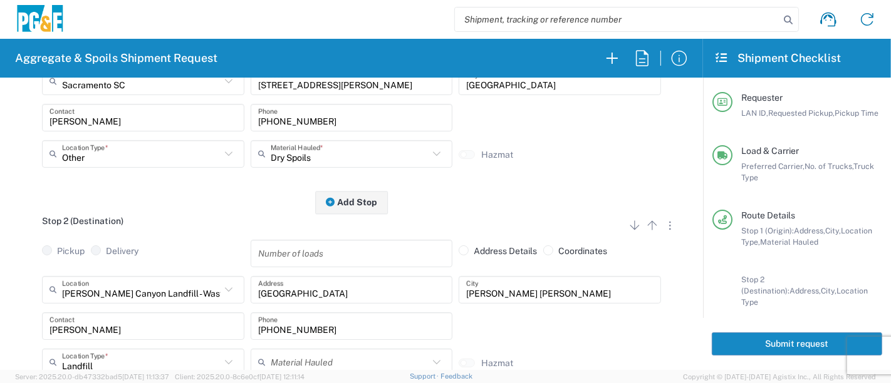
scroll to position [0, 0]
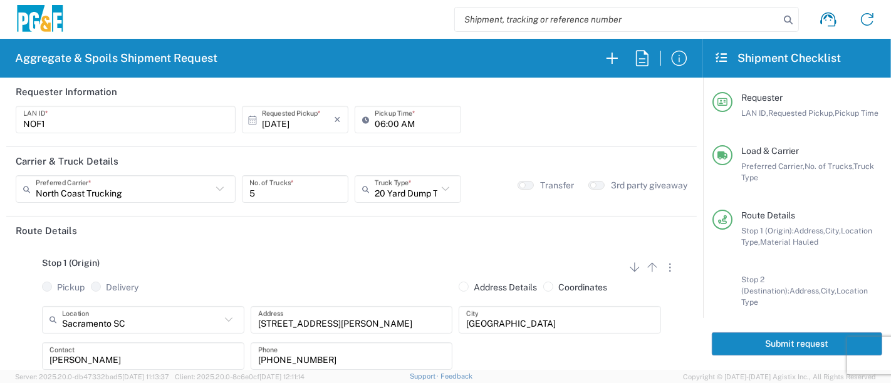
click at [766, 346] on button "Submit request" at bounding box center [797, 344] width 170 height 23
